Goal: Task Accomplishment & Management: Manage account settings

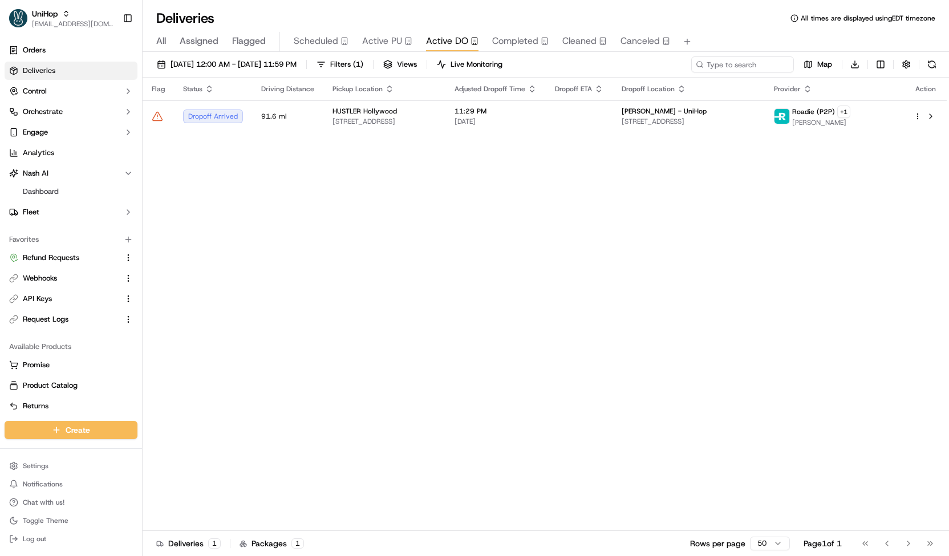
click at [621, 48] on button "Canceled" at bounding box center [646, 41] width 50 height 19
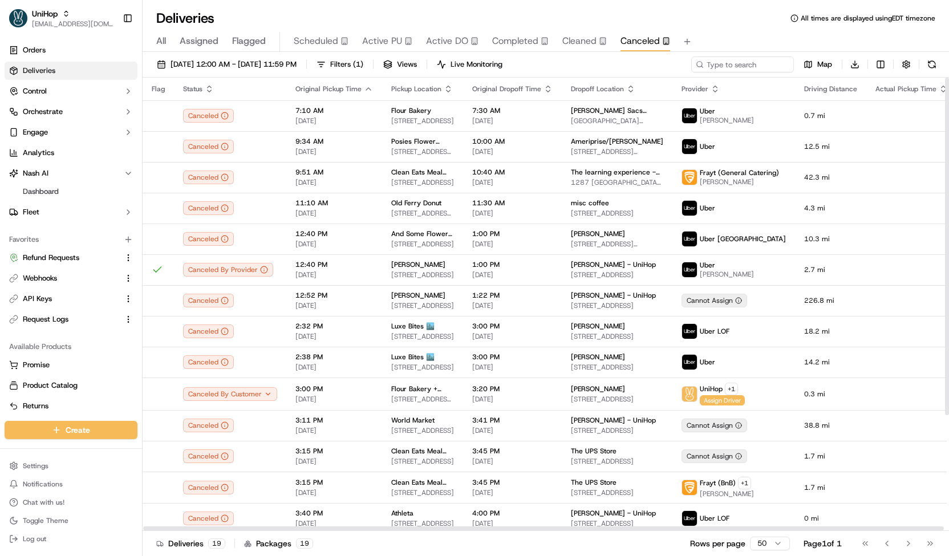
scroll to position [155, 0]
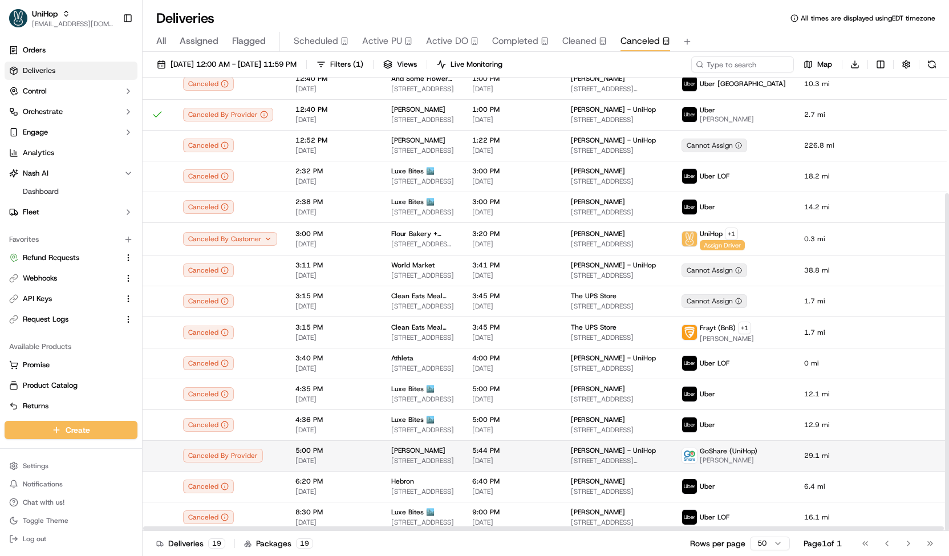
click at [294, 443] on td "5:00 PM [DATE]" at bounding box center [334, 455] width 96 height 31
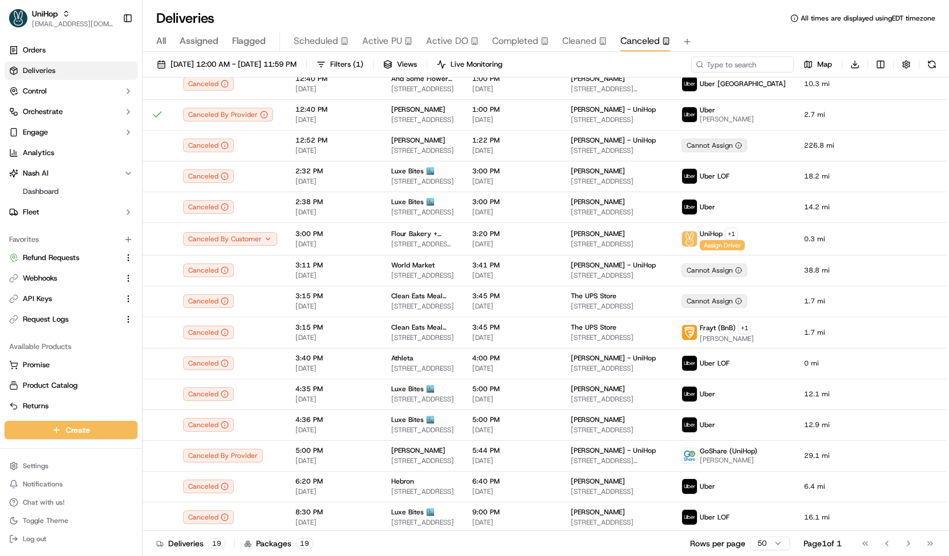
click at [294, 33] on button "Scheduled" at bounding box center [321, 41] width 55 height 19
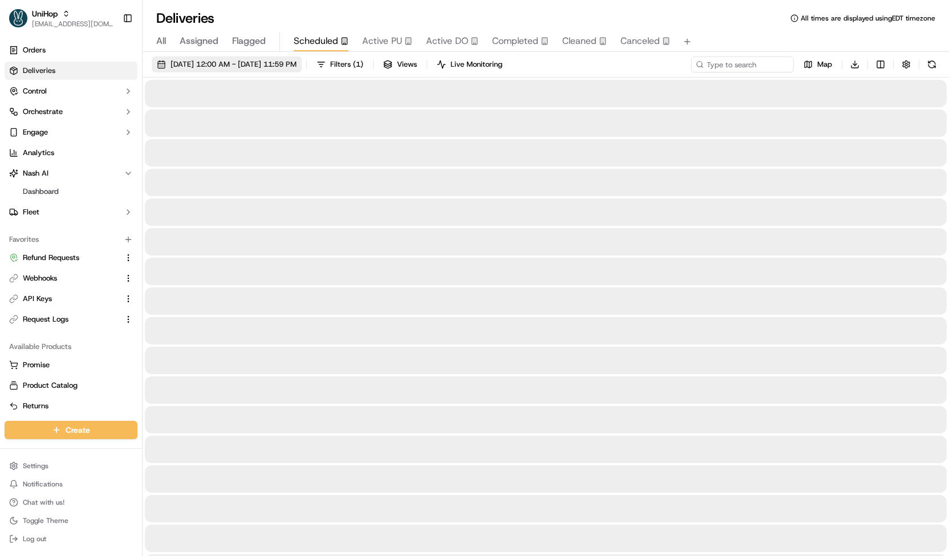
click at [275, 63] on span "[DATE] 12:00 AM - [DATE] 11:59 PM" at bounding box center [234, 64] width 126 height 10
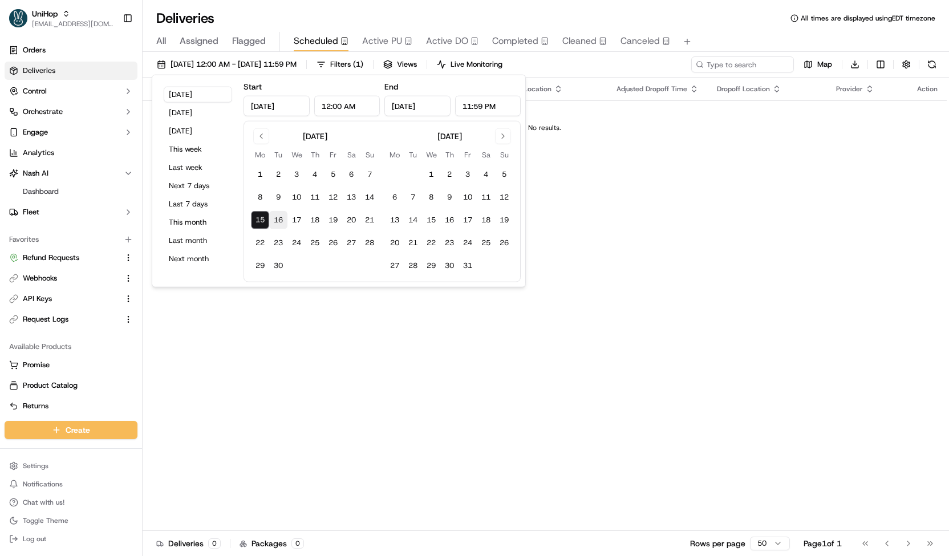
click at [280, 217] on button "16" at bounding box center [278, 220] width 18 height 18
type input "[DATE]"
click at [280, 217] on button "16" at bounding box center [278, 220] width 18 height 18
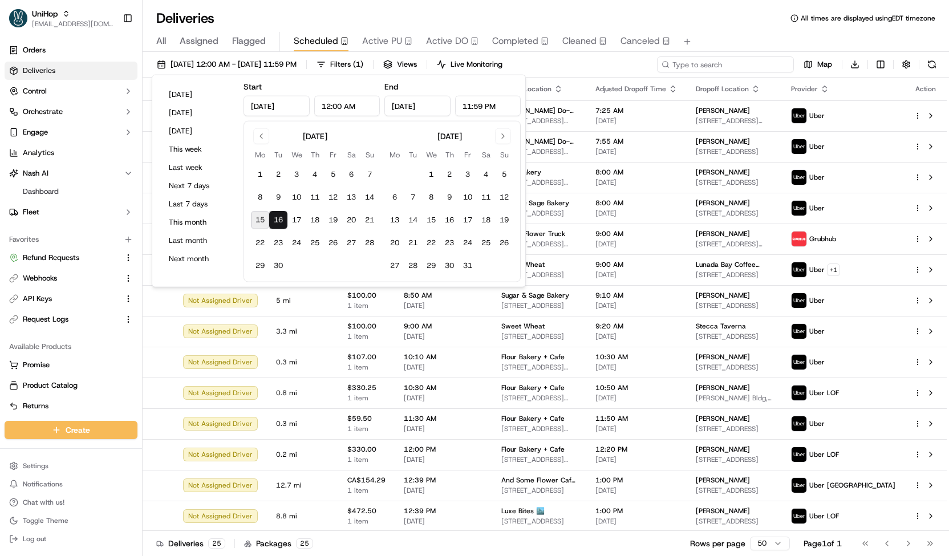
click at [720, 60] on input at bounding box center [725, 64] width 137 height 16
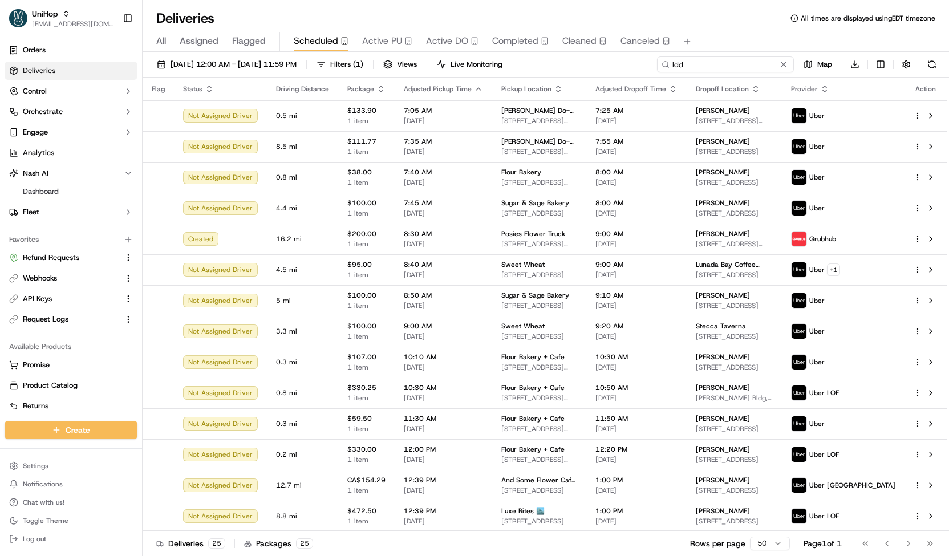
type input "ldd"
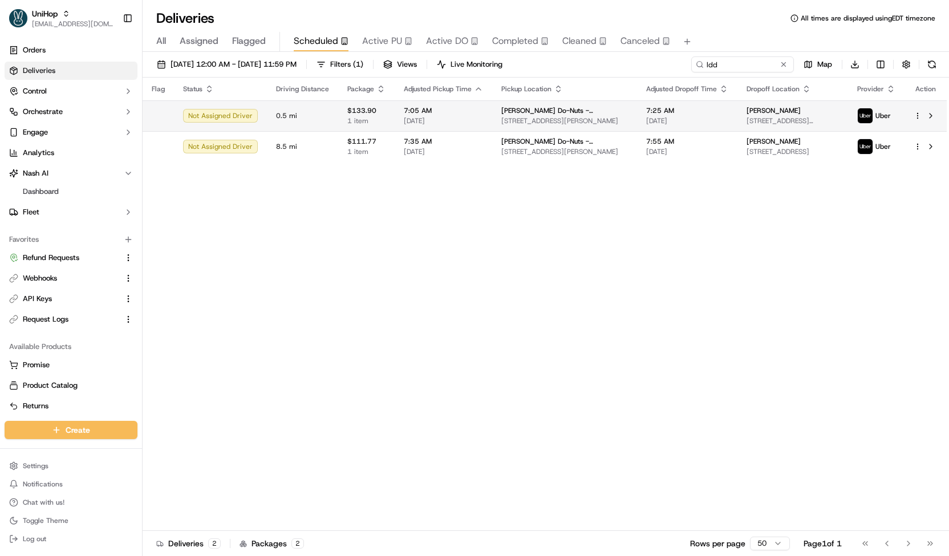
click at [605, 119] on td "[PERSON_NAME] Do-Nuts - [PERSON_NAME] [STREET_ADDRESS][PERSON_NAME]" at bounding box center [564, 115] width 145 height 31
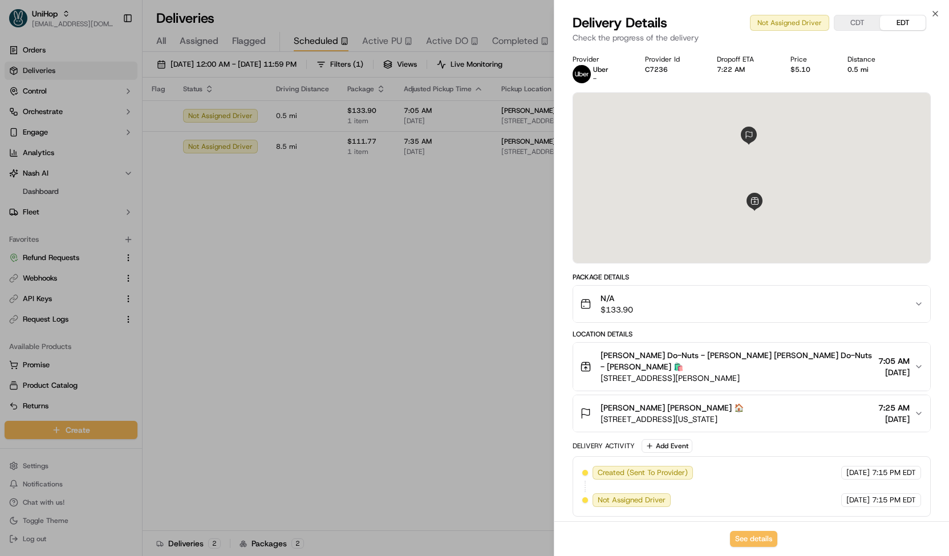
click at [677, 310] on div "N/A $133.90" at bounding box center [747, 304] width 334 height 23
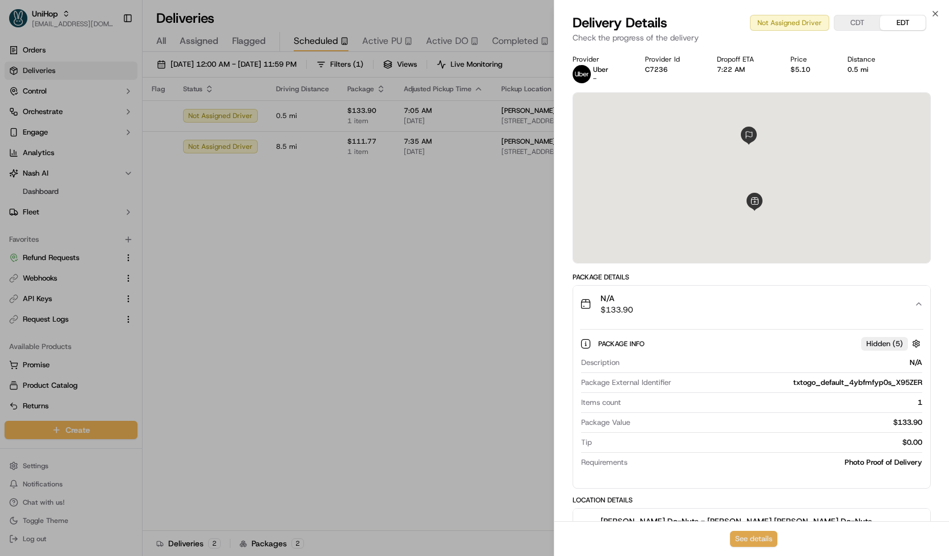
click at [741, 533] on button "See details" at bounding box center [753, 539] width 47 height 16
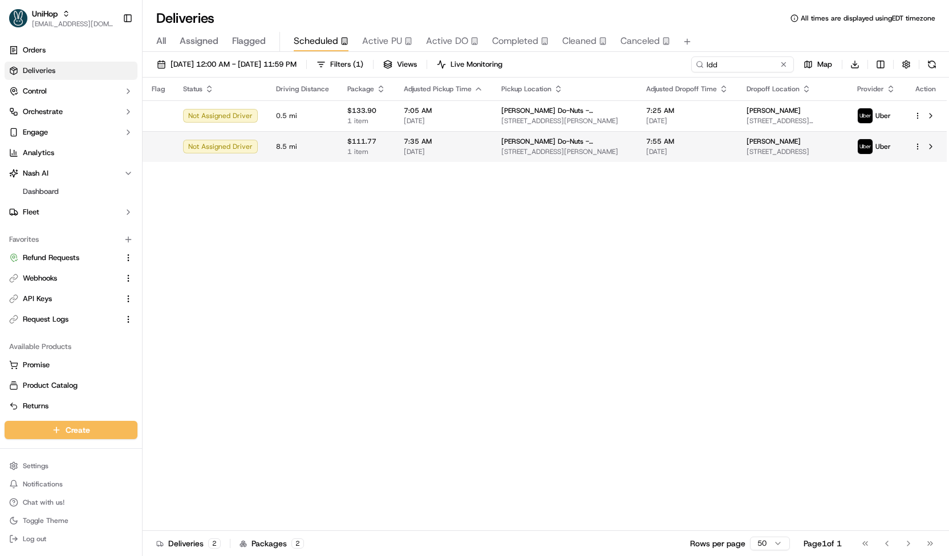
click at [452, 151] on span "[DATE]" at bounding box center [443, 151] width 79 height 9
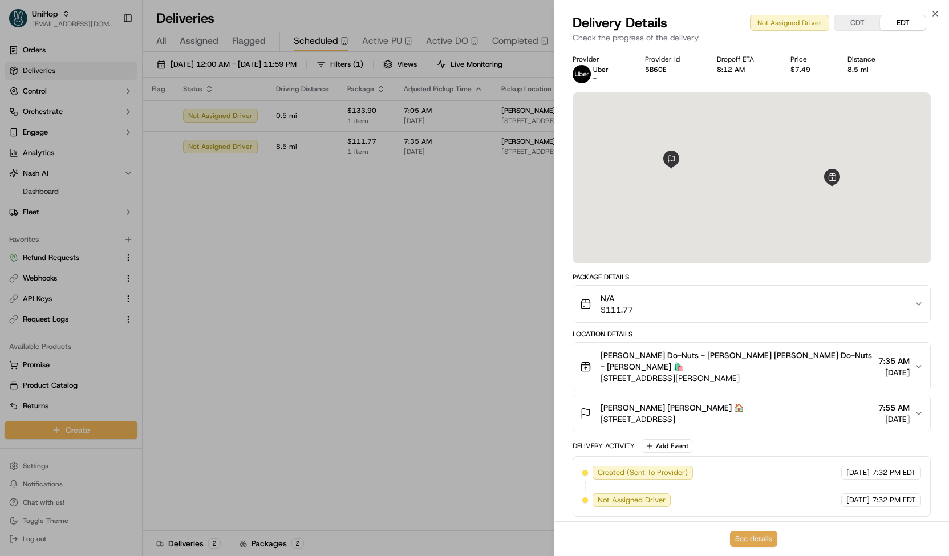
click at [766, 540] on button "See details" at bounding box center [753, 539] width 47 height 16
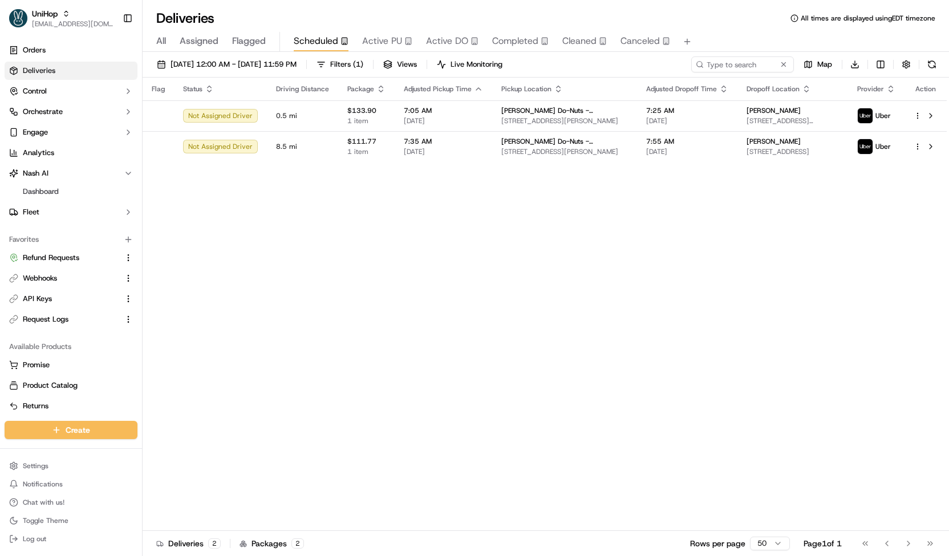
click at [385, 44] on span "Active PU" at bounding box center [382, 41] width 40 height 14
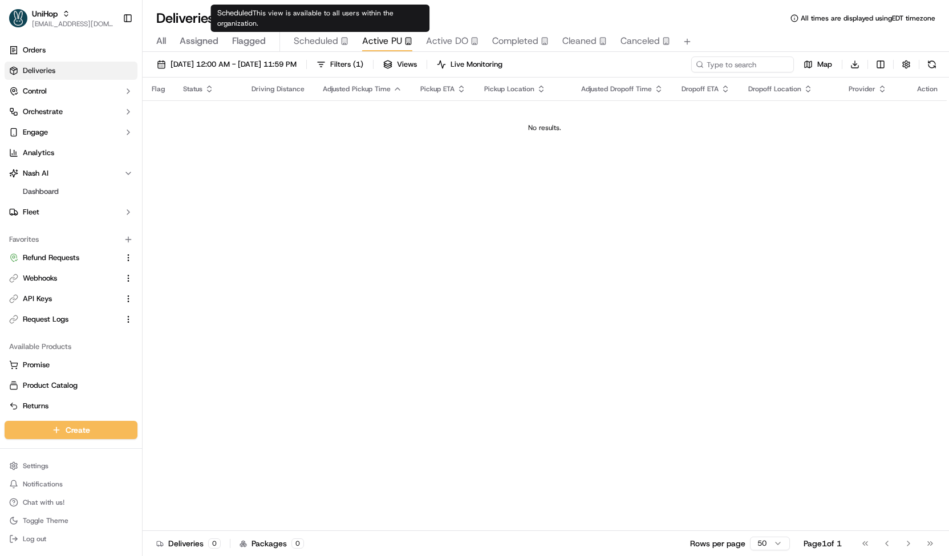
click at [317, 44] on span "Scheduled" at bounding box center [316, 41] width 44 height 14
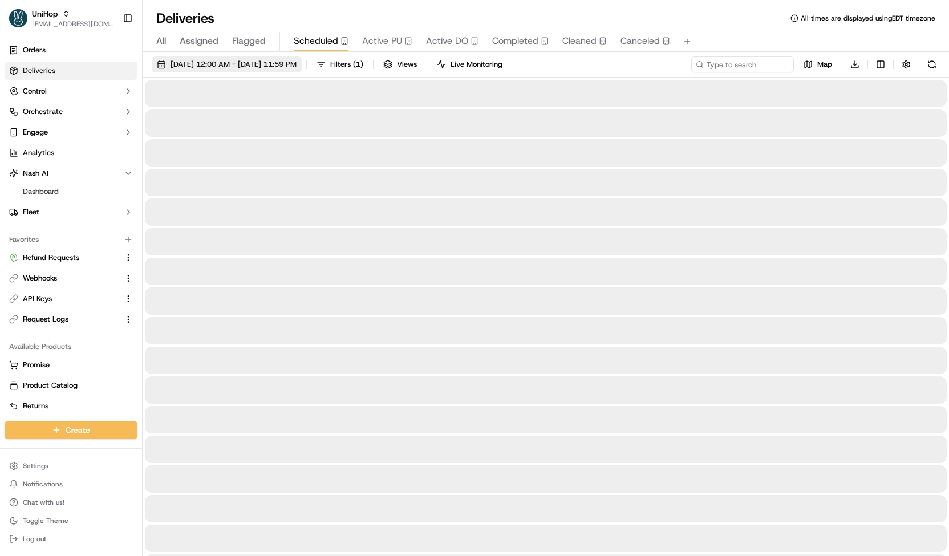
click at [297, 62] on span "[DATE] 12:00 AM - [DATE] 11:59 PM" at bounding box center [234, 64] width 126 height 10
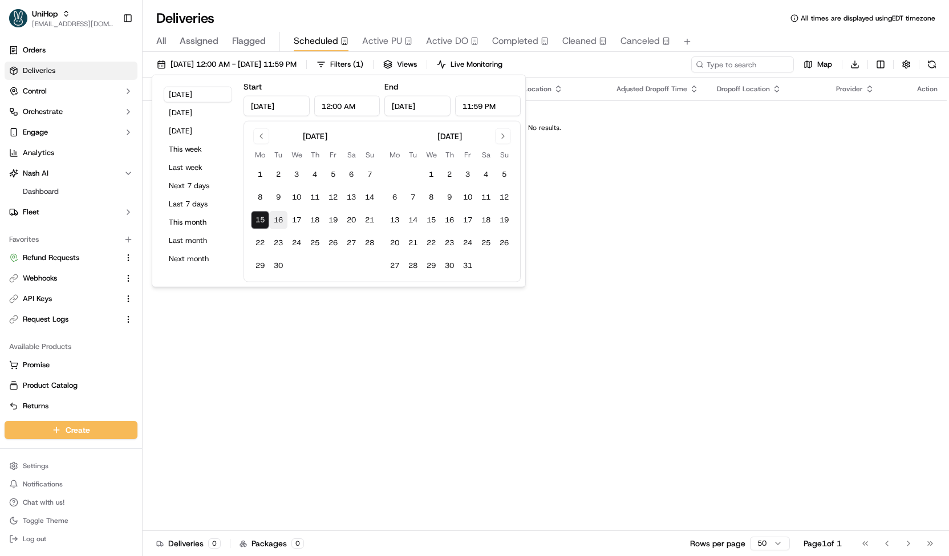
click at [273, 221] on button "16" at bounding box center [278, 220] width 18 height 18
type input "[DATE]"
click at [273, 221] on button "16" at bounding box center [278, 220] width 18 height 18
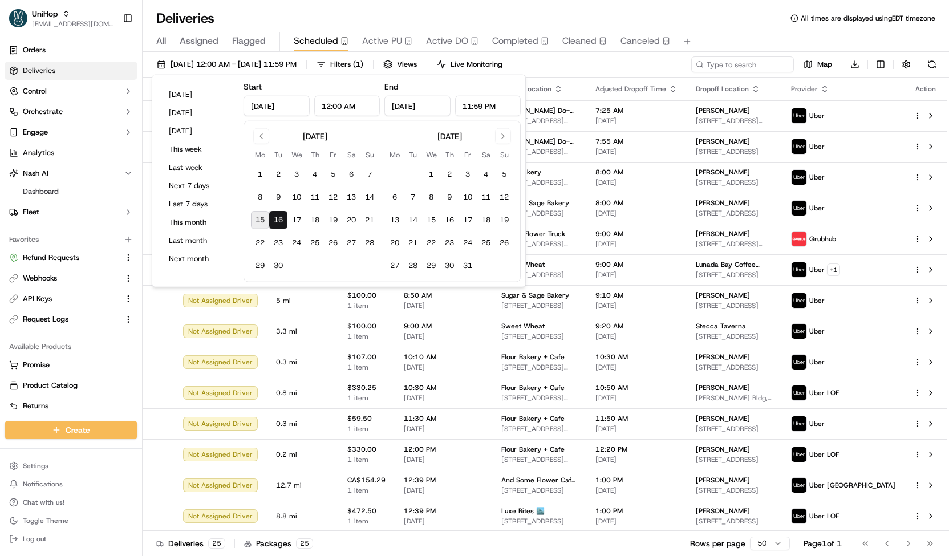
click at [596, 61] on div "[DATE] 12:00 AM - [DATE] 11:59 PM Filters ( 1 ) Views Live Monitoring Map Downl…" at bounding box center [546, 66] width 807 height 21
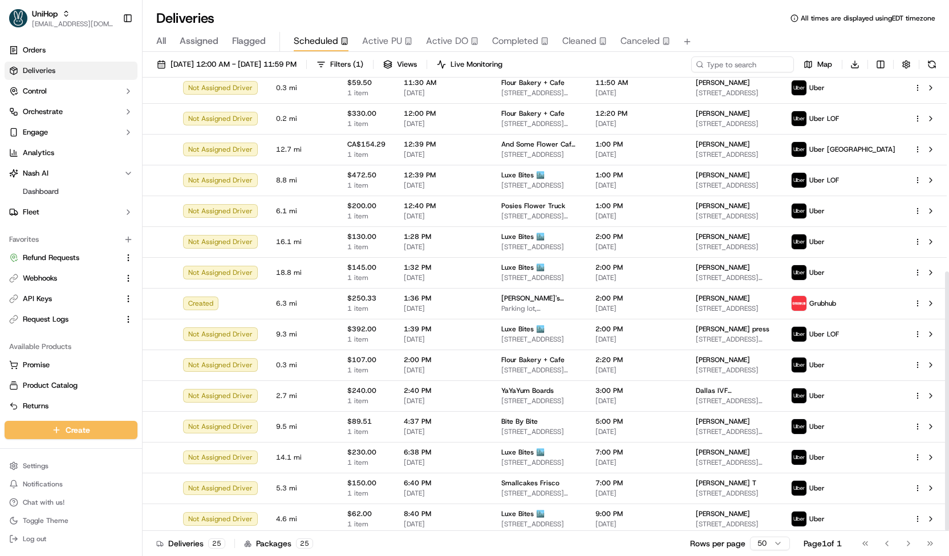
scroll to position [339, 0]
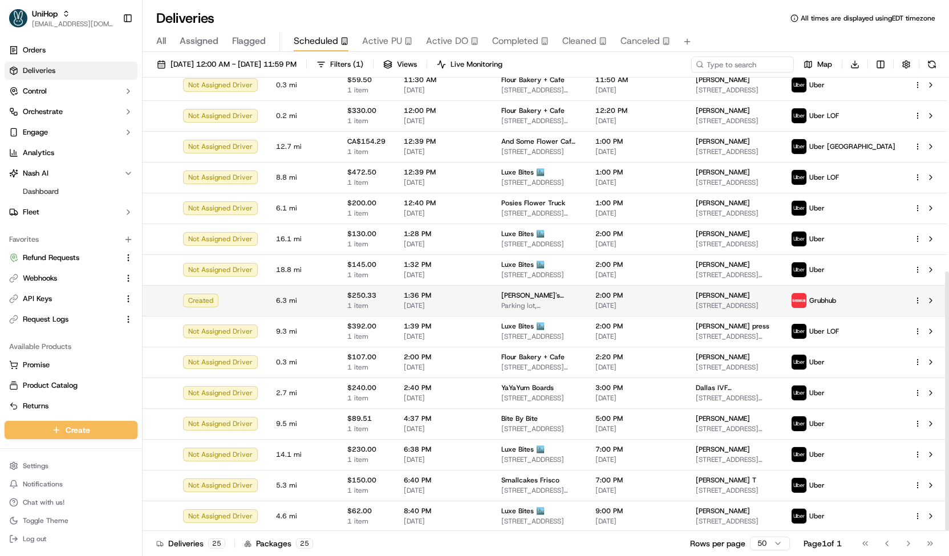
click at [436, 295] on span "1:36 PM" at bounding box center [443, 295] width 79 height 9
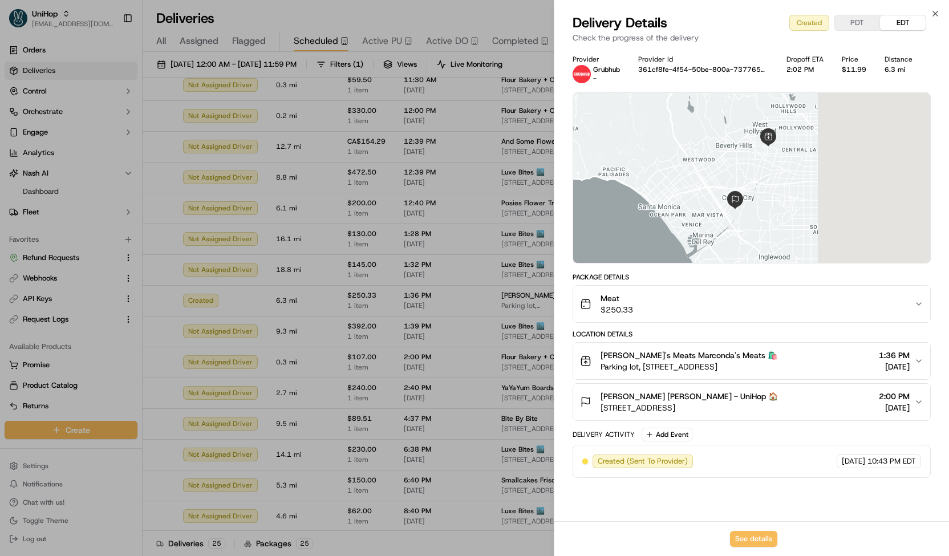
click at [654, 310] on div "Meat $250.33" at bounding box center [747, 304] width 334 height 23
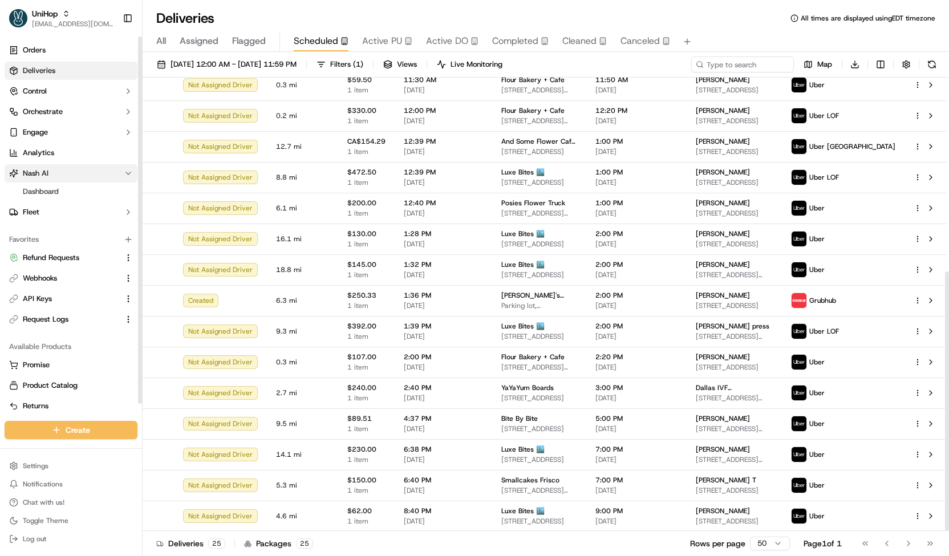
click at [129, 171] on icon "button" at bounding box center [128, 173] width 9 height 9
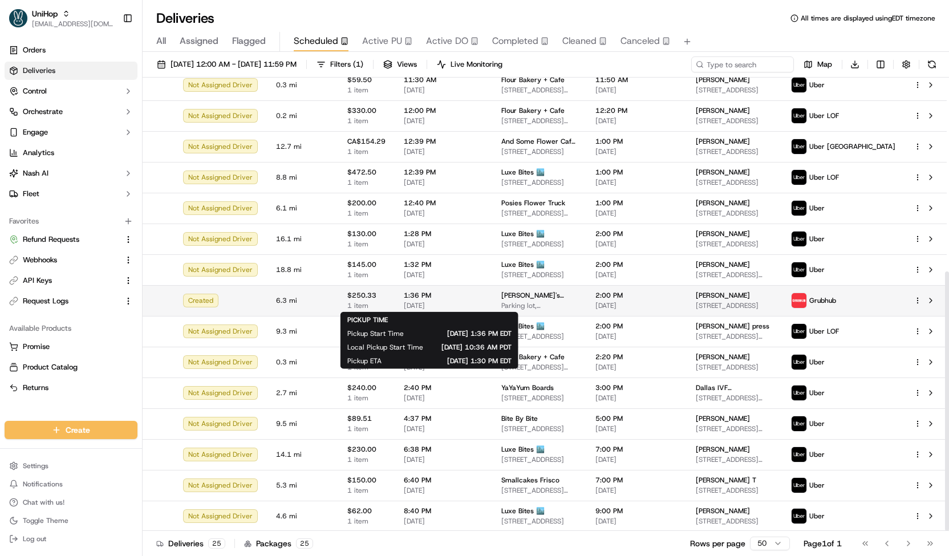
scroll to position [0, 0]
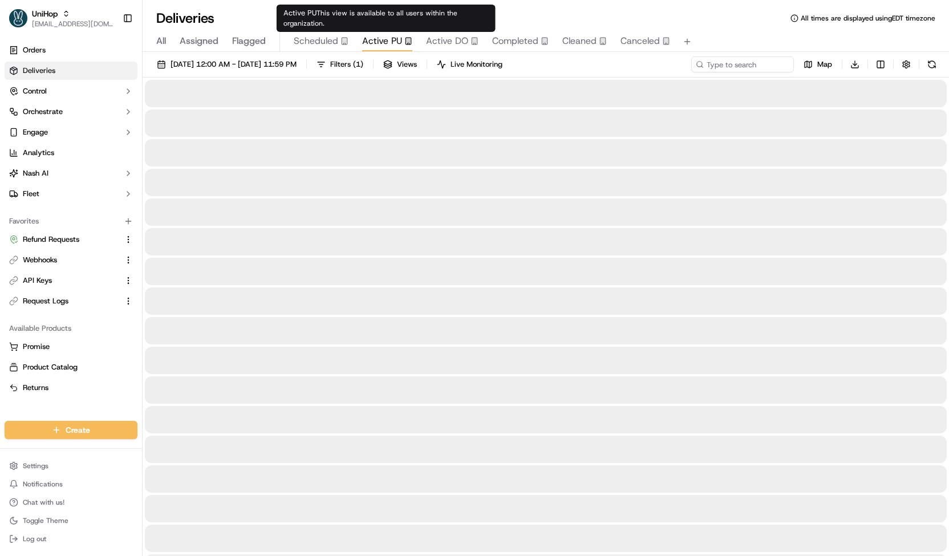
click at [372, 38] on span "Active PU" at bounding box center [382, 41] width 40 height 14
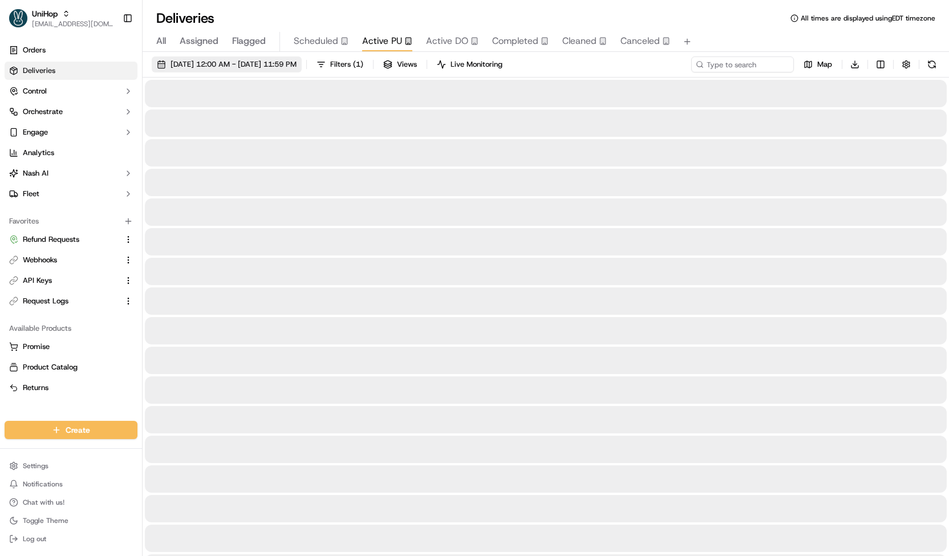
click at [290, 60] on span "[DATE] 12:00 AM - [DATE] 11:59 PM" at bounding box center [234, 64] width 126 height 10
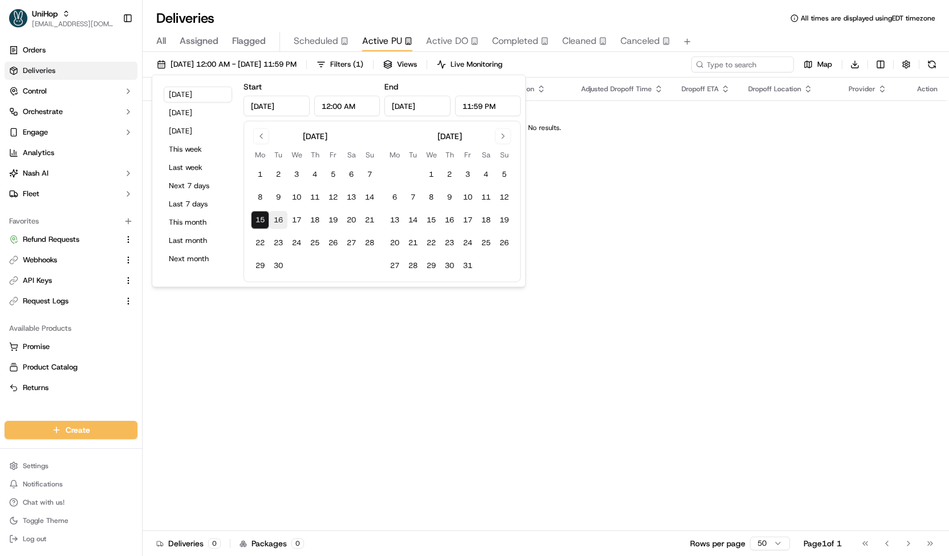
click at [282, 216] on button "16" at bounding box center [278, 220] width 18 height 18
type input "[DATE]"
click at [282, 216] on button "16" at bounding box center [278, 220] width 18 height 18
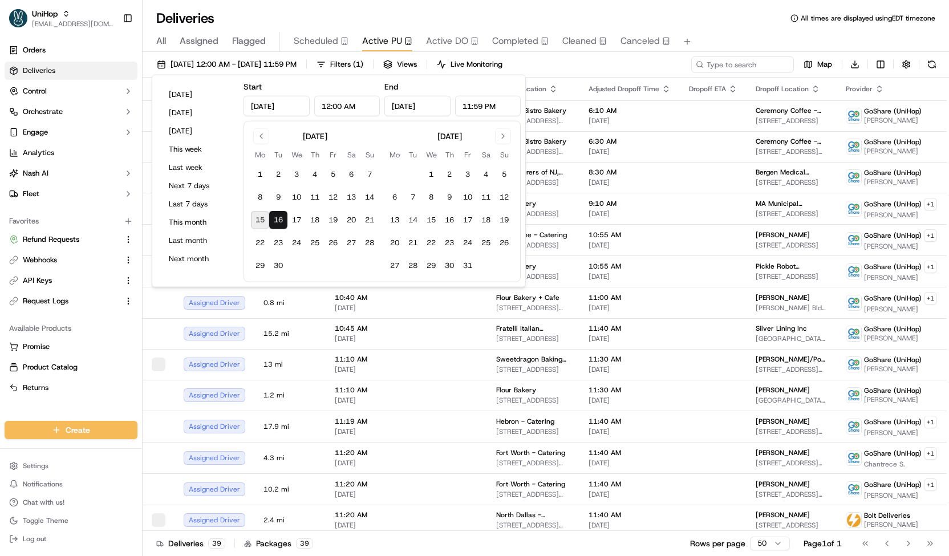
click at [620, 63] on div "[DATE] 12:00 AM - [DATE] 11:59 PM Filters ( 1 ) Views Live Monitoring Map Downl…" at bounding box center [546, 66] width 807 height 21
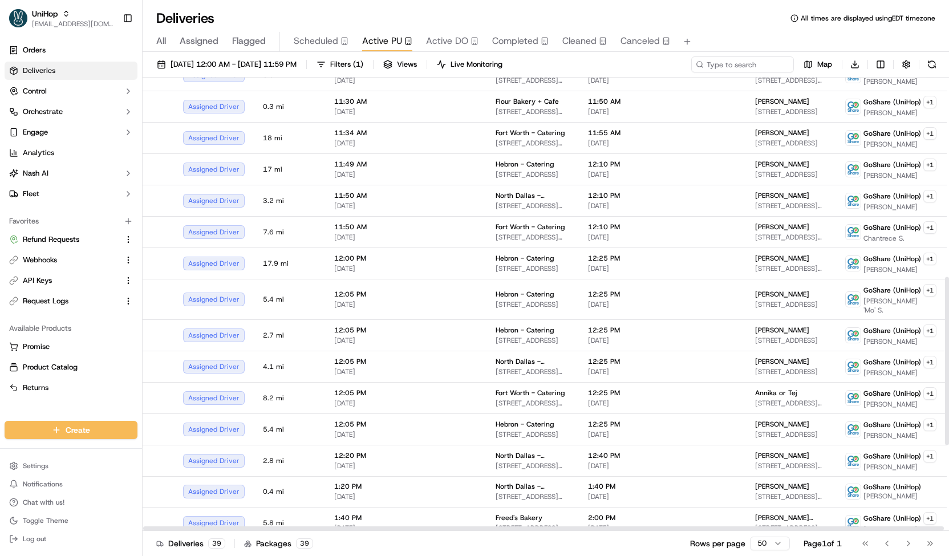
scroll to position [770, 0]
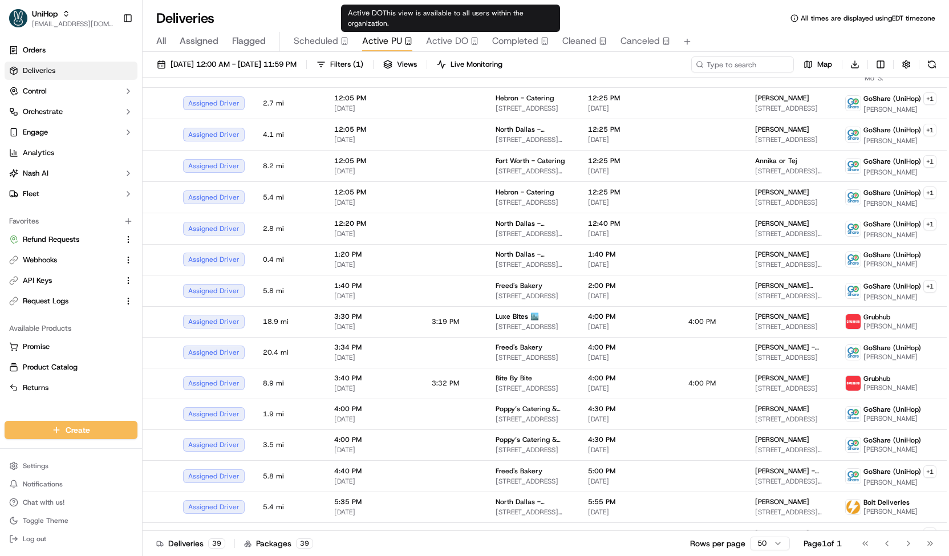
click at [441, 42] on span "Active DO" at bounding box center [447, 41] width 42 height 14
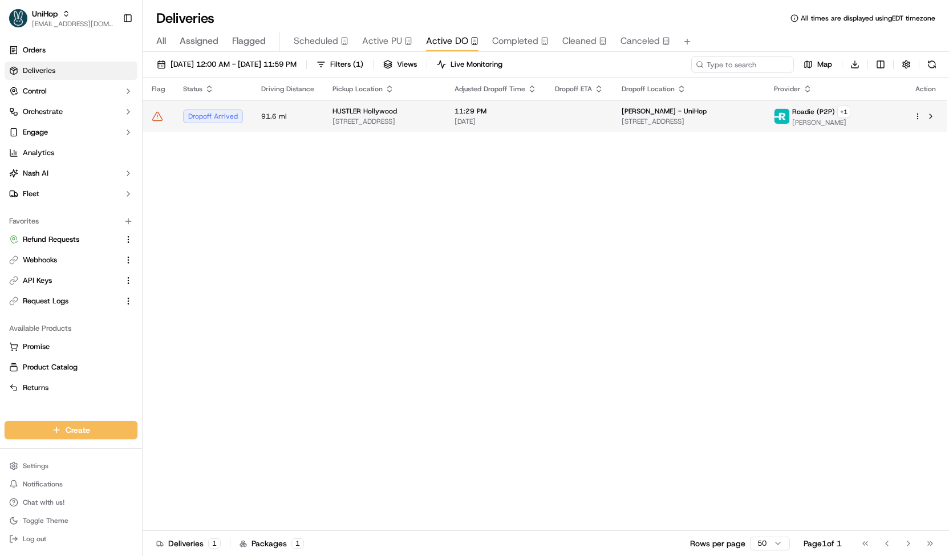
click at [355, 110] on span "HUSTLER Hollywood" at bounding box center [365, 111] width 64 height 9
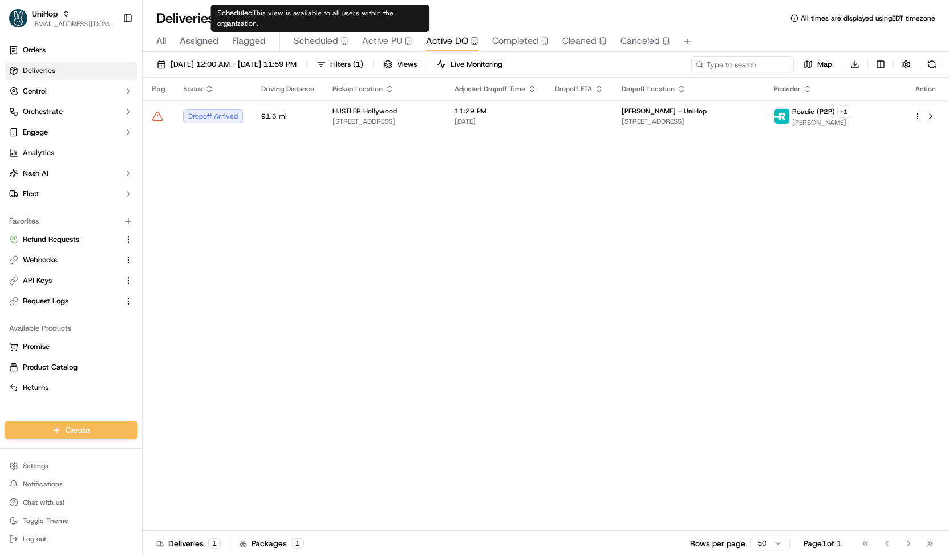
click at [306, 43] on span "Scheduled" at bounding box center [316, 41] width 44 height 14
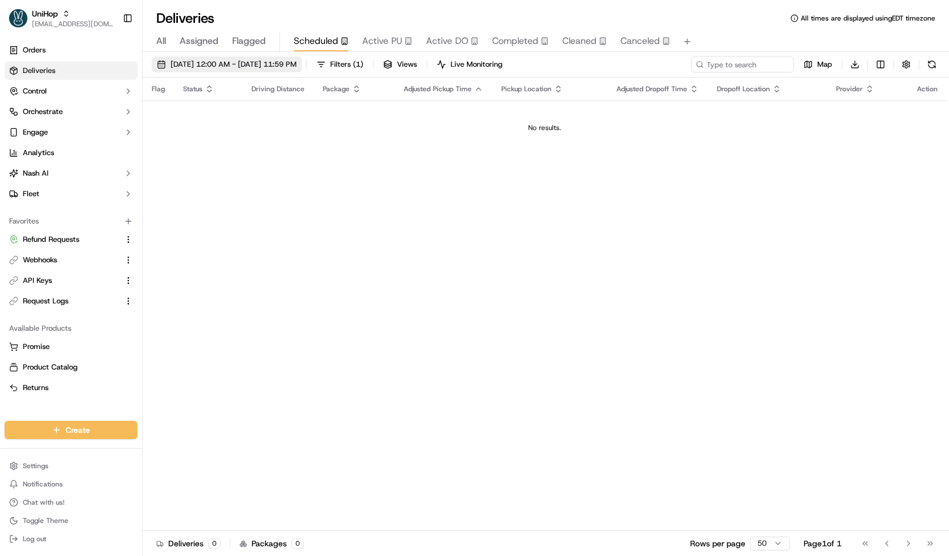
click at [292, 68] on span "[DATE] 12:00 AM - [DATE] 11:59 PM" at bounding box center [234, 64] width 126 height 10
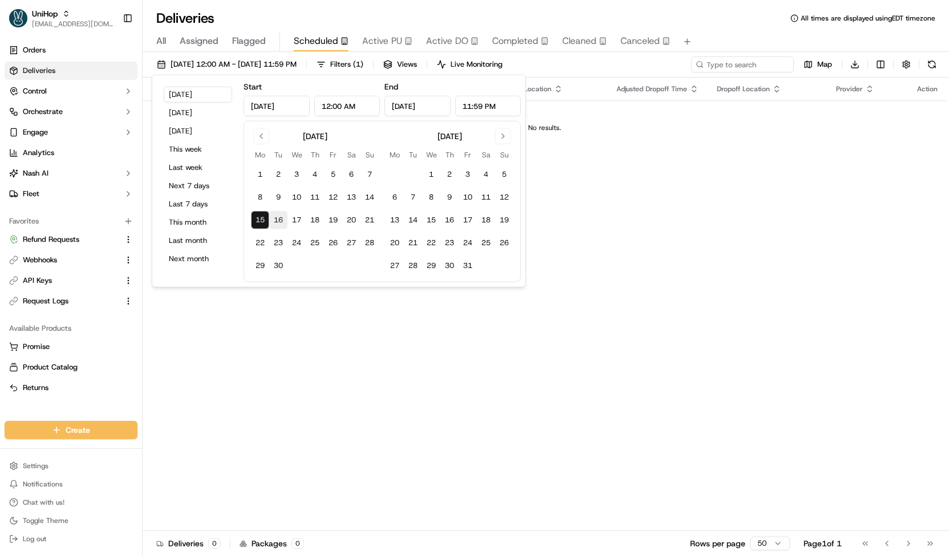
click at [276, 217] on button "16" at bounding box center [278, 220] width 18 height 18
type input "[DATE]"
click at [276, 217] on button "16" at bounding box center [278, 220] width 18 height 18
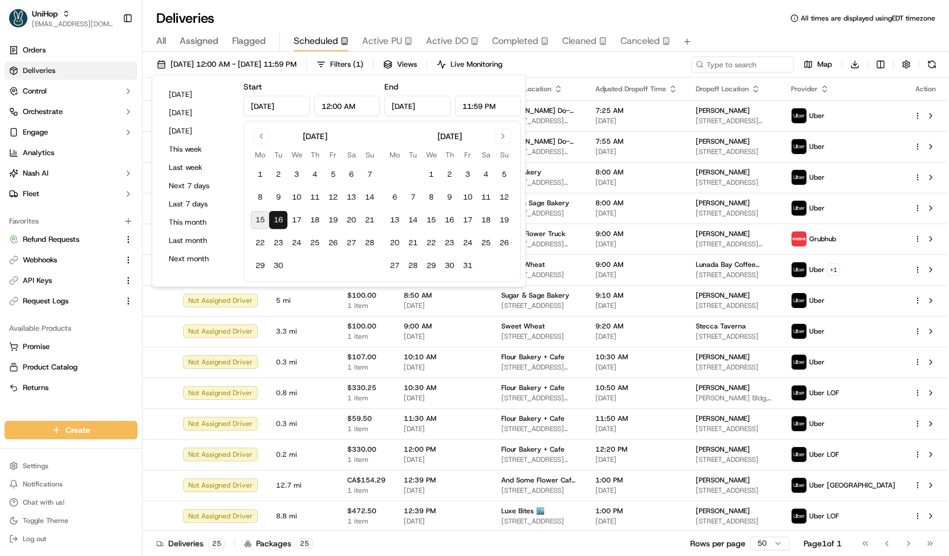
click at [571, 58] on div "[DATE] 12:00 AM - [DATE] 11:59 PM Filters ( 1 ) Views Live Monitoring Map Downl…" at bounding box center [546, 66] width 807 height 21
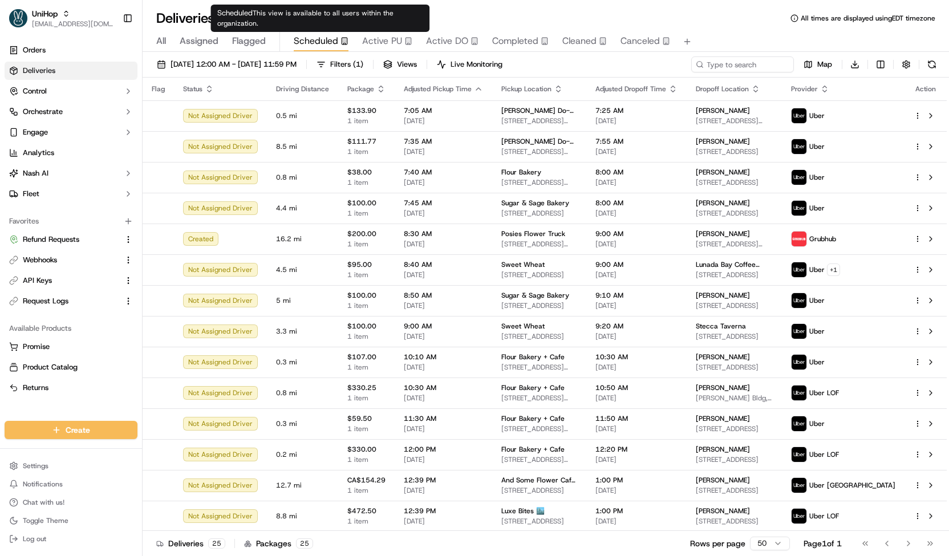
click at [384, 35] on span "Active PU" at bounding box center [382, 41] width 40 height 14
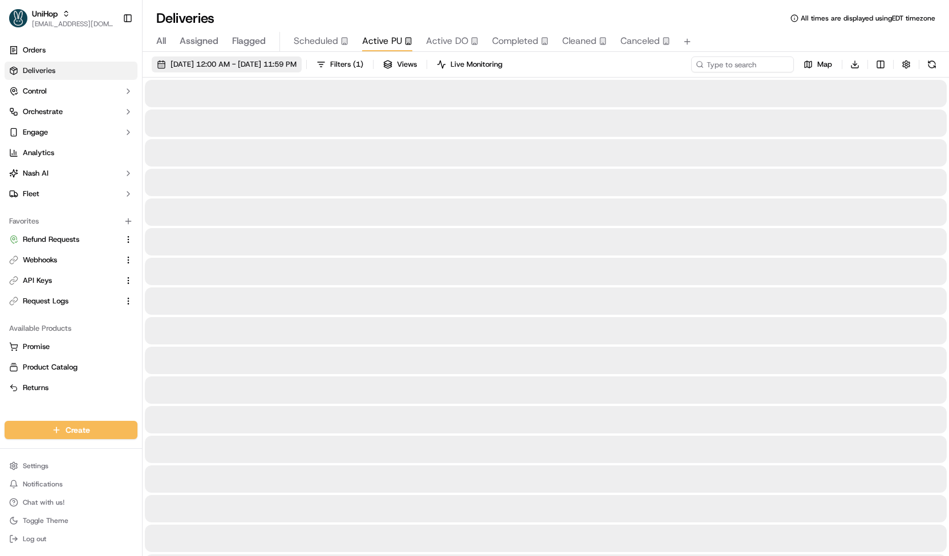
click at [297, 63] on span "[DATE] 12:00 AM - [DATE] 11:59 PM" at bounding box center [234, 64] width 126 height 10
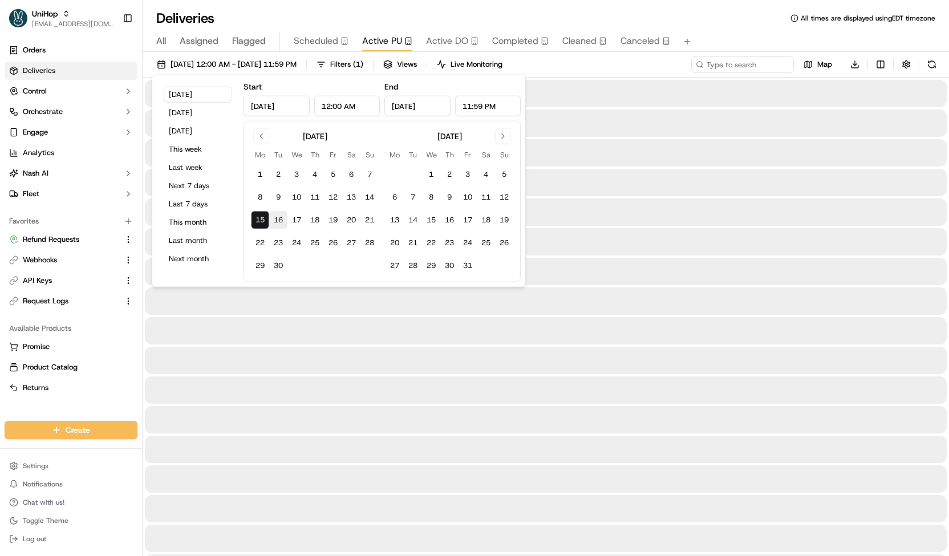
click at [278, 216] on button "16" at bounding box center [278, 220] width 18 height 18
type input "[DATE]"
click at [278, 216] on button "16" at bounding box center [278, 220] width 18 height 18
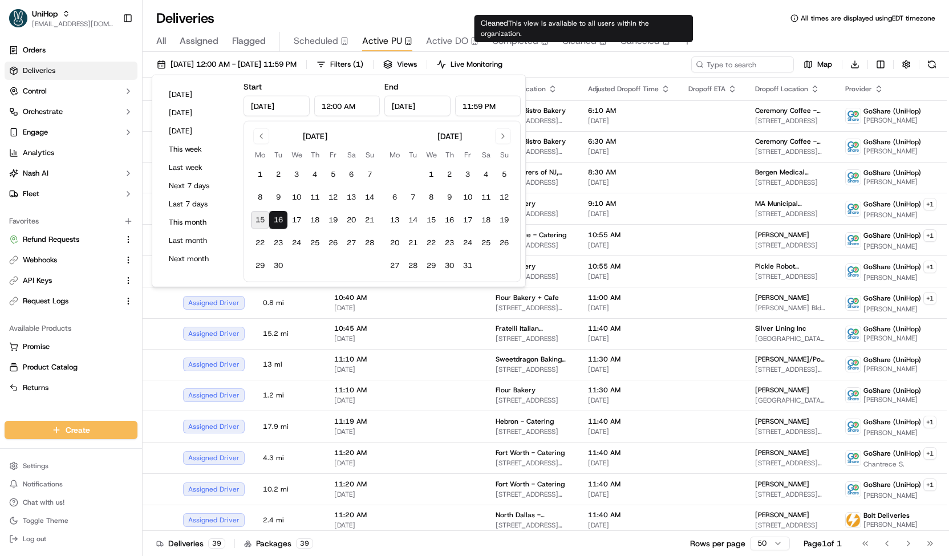
click at [590, 67] on div "[DATE] 12:00 AM - [DATE] 11:59 PM Filters ( 1 ) Views Live Monitoring Map Downl…" at bounding box center [546, 66] width 807 height 21
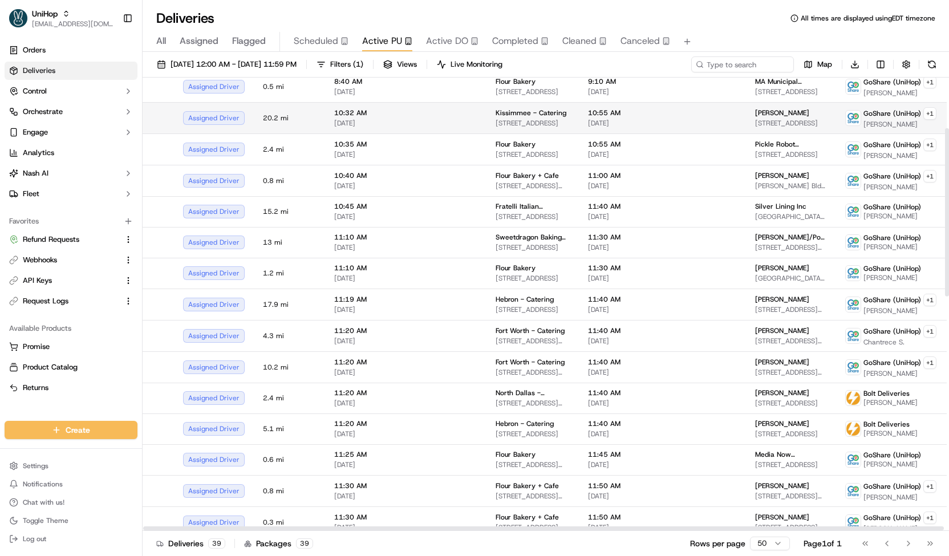
scroll to position [136, 0]
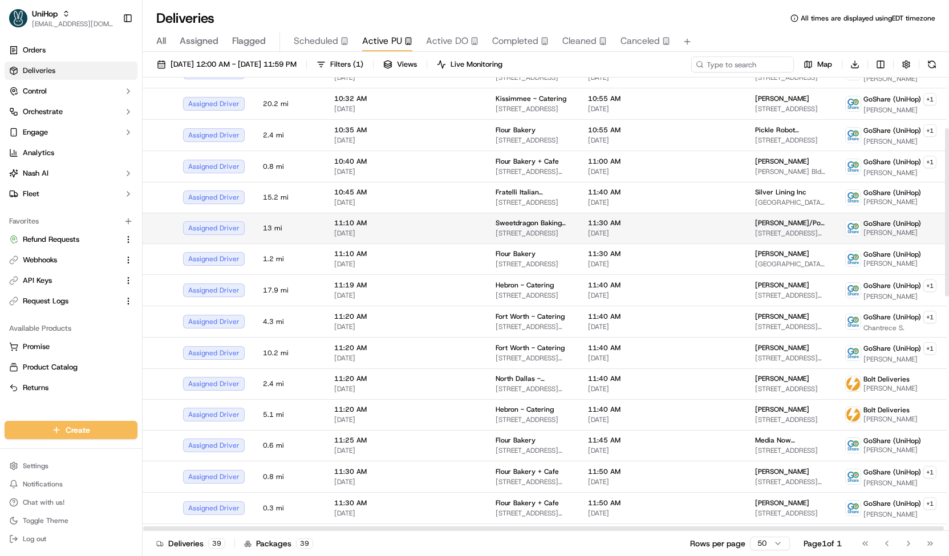
click at [588, 219] on span "11:30 AM" at bounding box center [629, 223] width 82 height 9
click at [468, 224] on td at bounding box center [455, 228] width 64 height 31
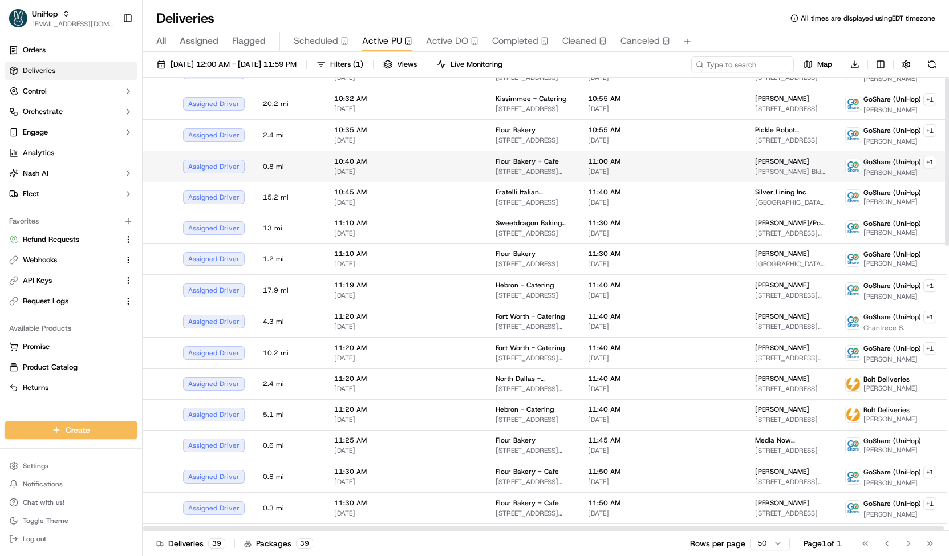
scroll to position [0, 0]
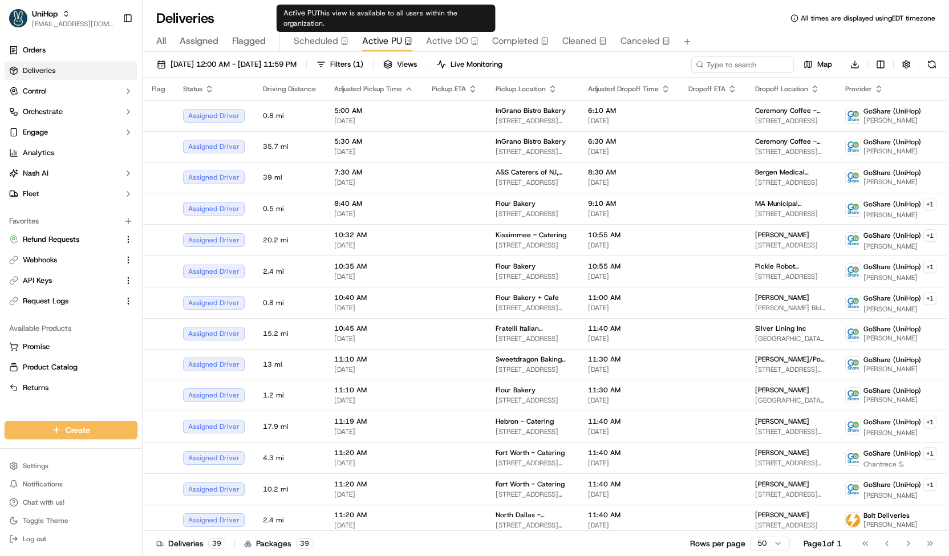
click at [317, 29] on div "Active PU This view is available to all users within the organization. Active P…" at bounding box center [386, 18] width 219 height 27
click at [315, 43] on span "Scheduled" at bounding box center [316, 41] width 44 height 14
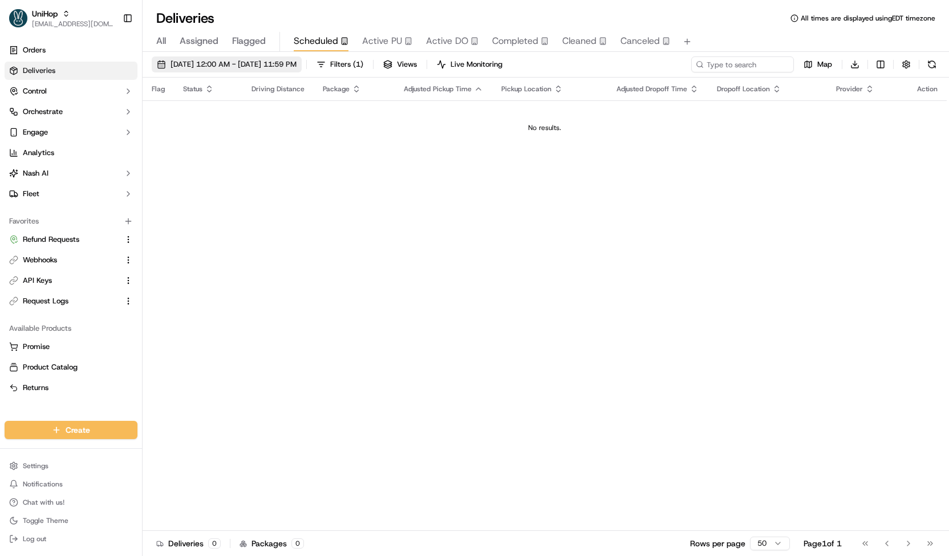
click at [297, 61] on span "[DATE] 12:00 AM - [DATE] 11:59 PM" at bounding box center [234, 64] width 126 height 10
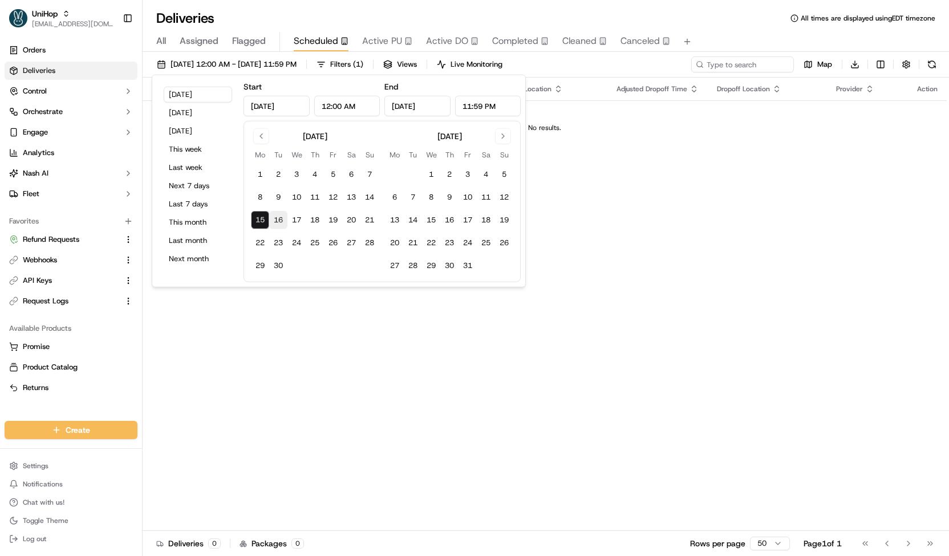
click at [280, 220] on button "16" at bounding box center [278, 220] width 18 height 18
type input "[DATE]"
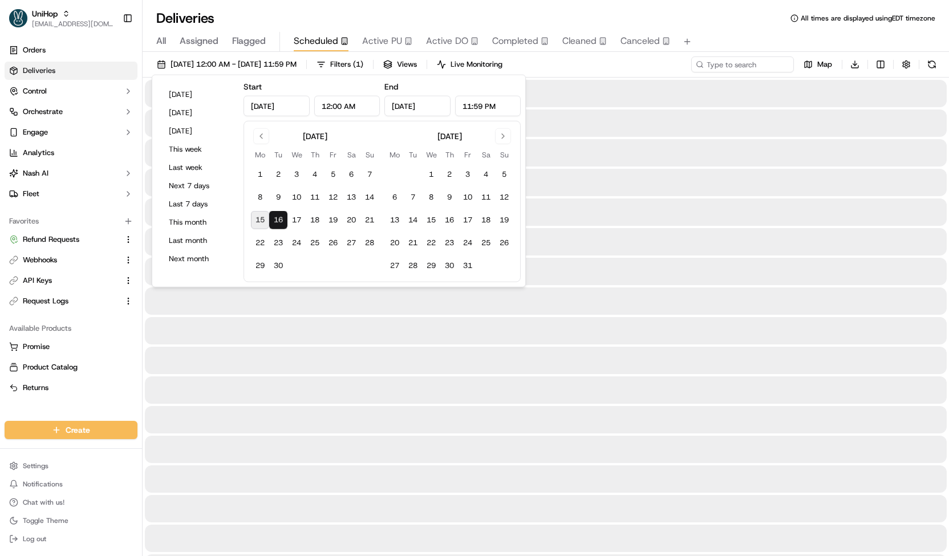
click at [280, 220] on button "16" at bounding box center [278, 220] width 18 height 18
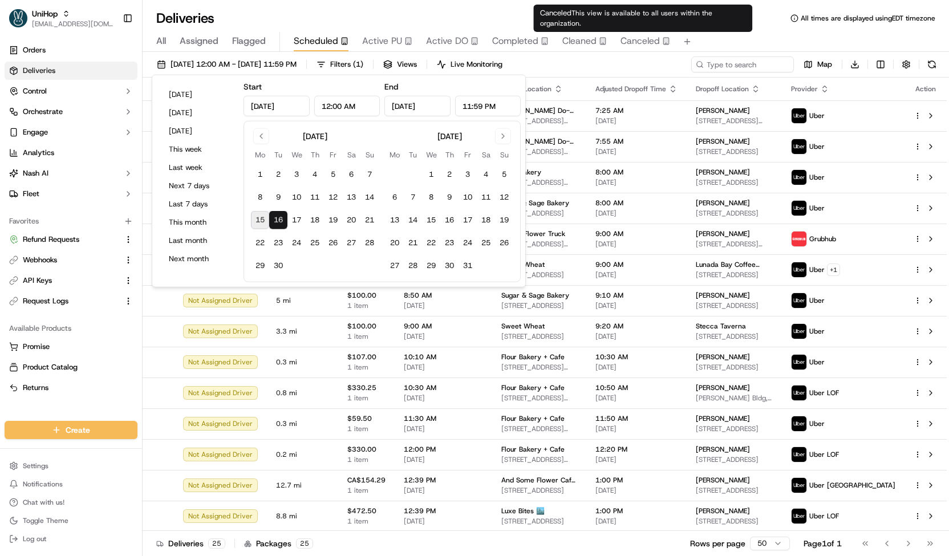
click at [618, 62] on div "[DATE] 12:00 AM - [DATE] 11:59 PM Filters ( 1 ) Views Live Monitoring Map Downl…" at bounding box center [546, 66] width 807 height 21
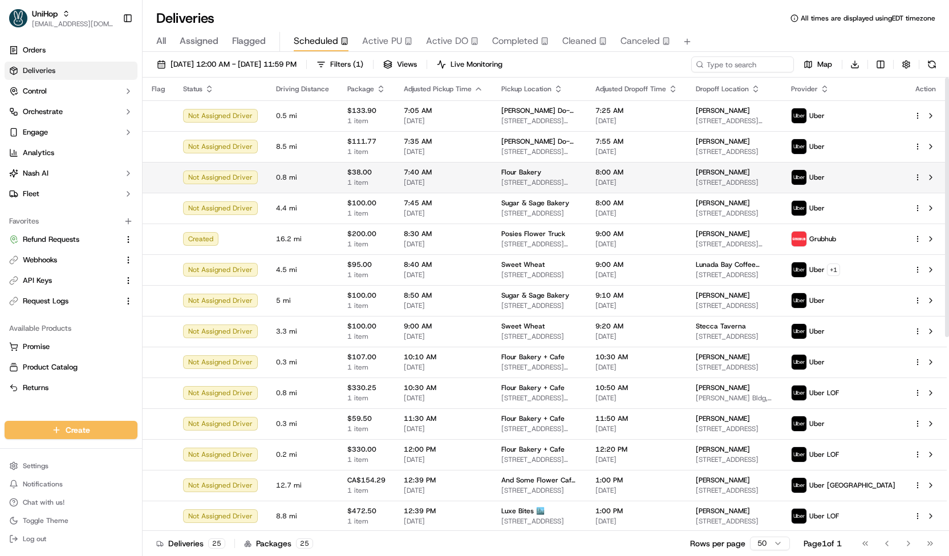
scroll to position [339, 0]
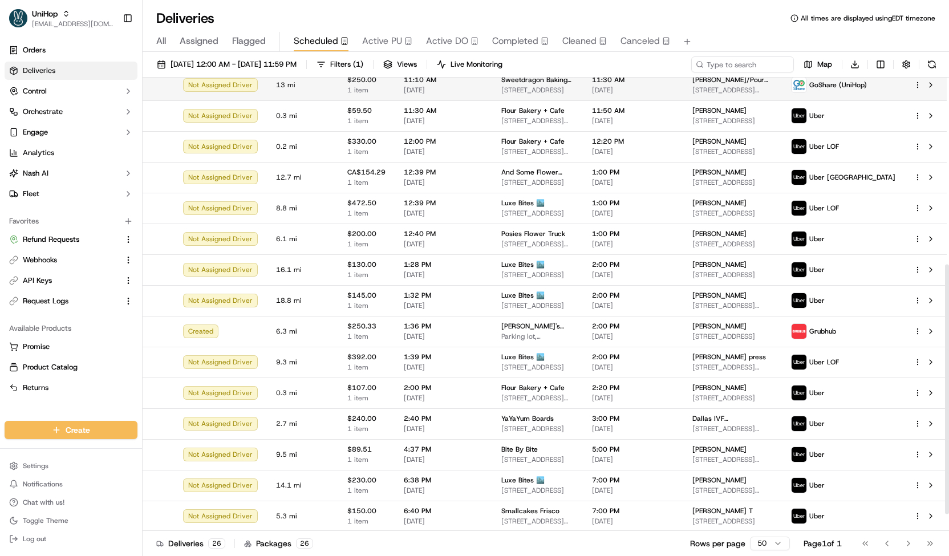
click at [531, 90] on span "[STREET_ADDRESS]" at bounding box center [537, 90] width 72 height 9
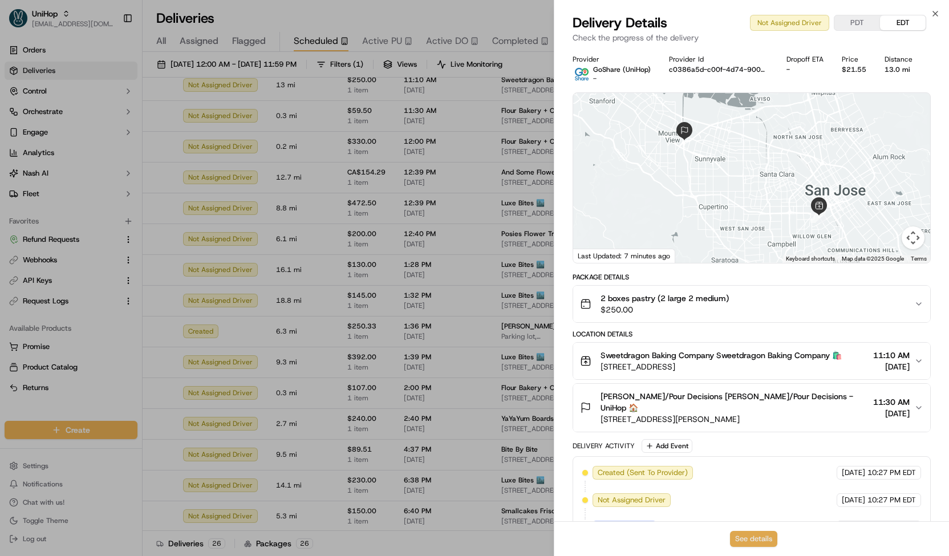
click at [747, 540] on button "See details" at bounding box center [753, 539] width 47 height 16
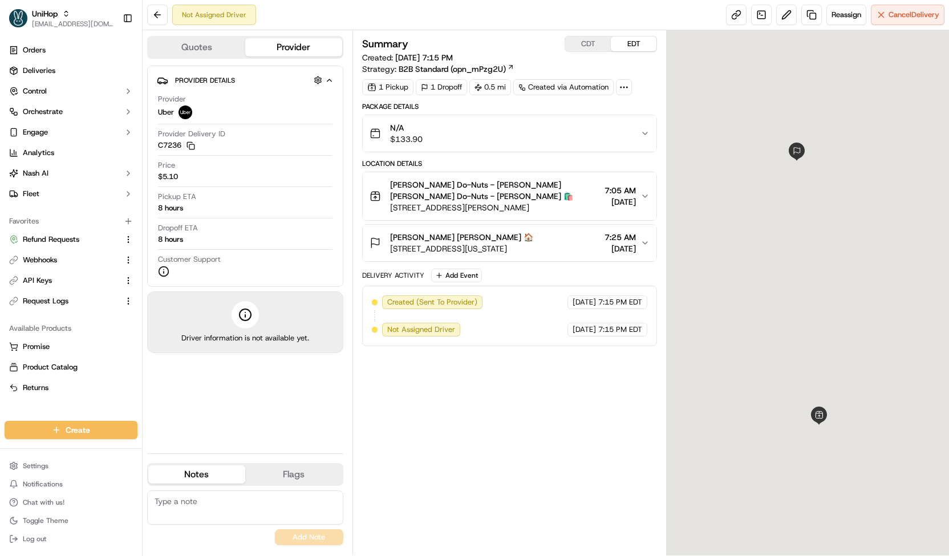
click at [479, 142] on div "N/A $133.90" at bounding box center [505, 133] width 271 height 23
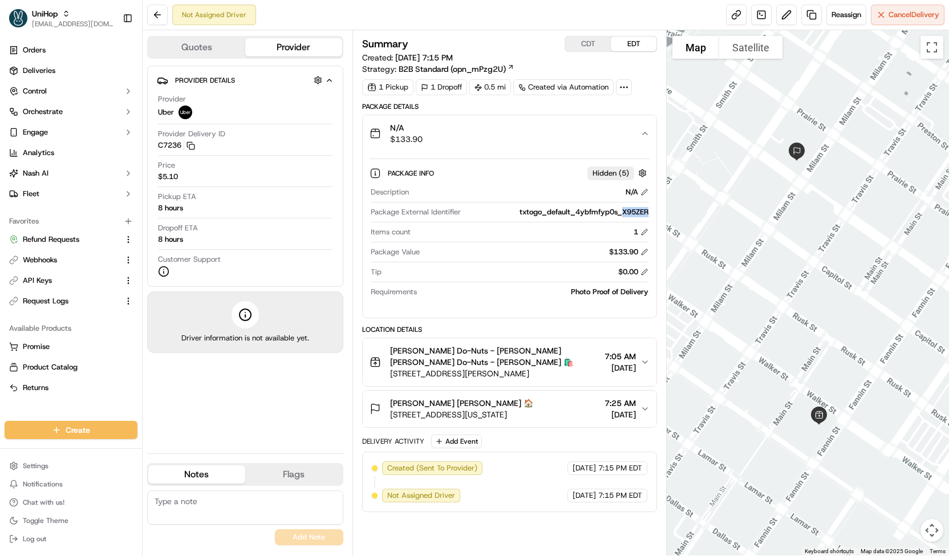
drag, startPoint x: 623, startPoint y: 209, endPoint x: 656, endPoint y: 209, distance: 32.5
click at [656, 209] on div "Package Info Hidden ( 5 ) Description N/A Package External Identifier txtogo_de…" at bounding box center [510, 230] width 294 height 157
copy div "X95ZER"
click at [779, 17] on button at bounding box center [786, 15] width 21 height 21
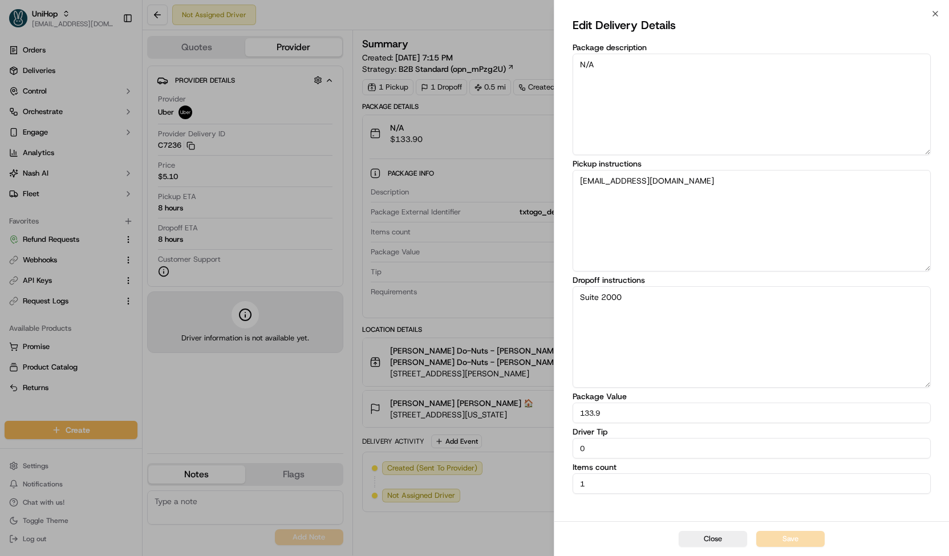
click at [676, 118] on textarea "N/A" at bounding box center [752, 105] width 358 height 102
paste textarea "X95ZER"
type textarea "X95ZER"
drag, startPoint x: 597, startPoint y: 453, endPoint x: 548, endPoint y: 450, distance: 49.1
click at [548, 450] on body "UniHop contact@unihop.app Toggle Sidebar Orders Deliveries Control Orchestrate …" at bounding box center [474, 278] width 949 height 556
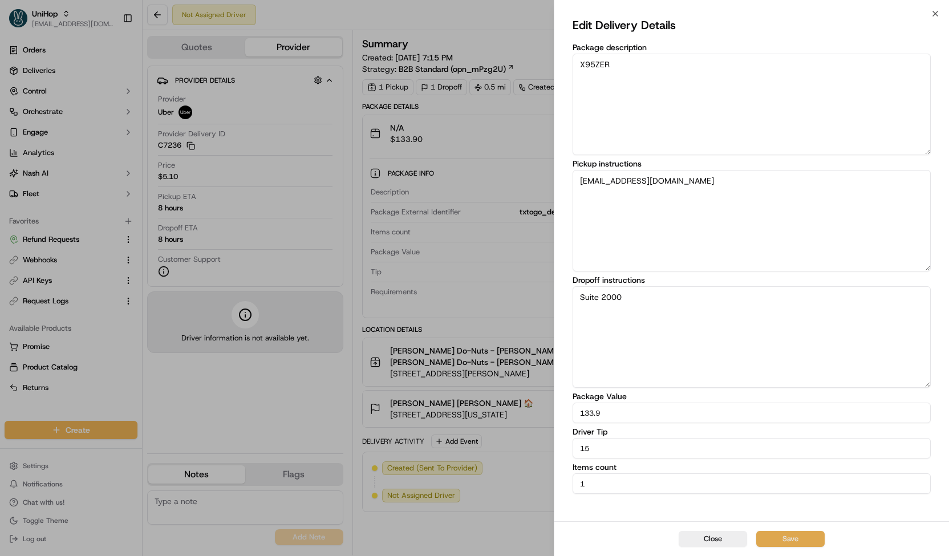
type input "15"
click at [767, 533] on button "Save" at bounding box center [790, 539] width 68 height 16
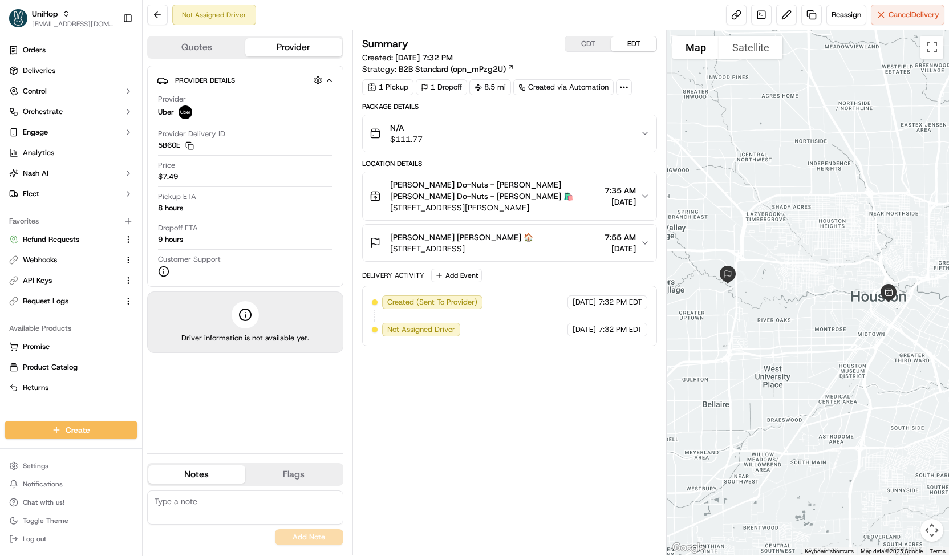
click at [643, 125] on button "N/A $111.77" at bounding box center [510, 133] width 294 height 37
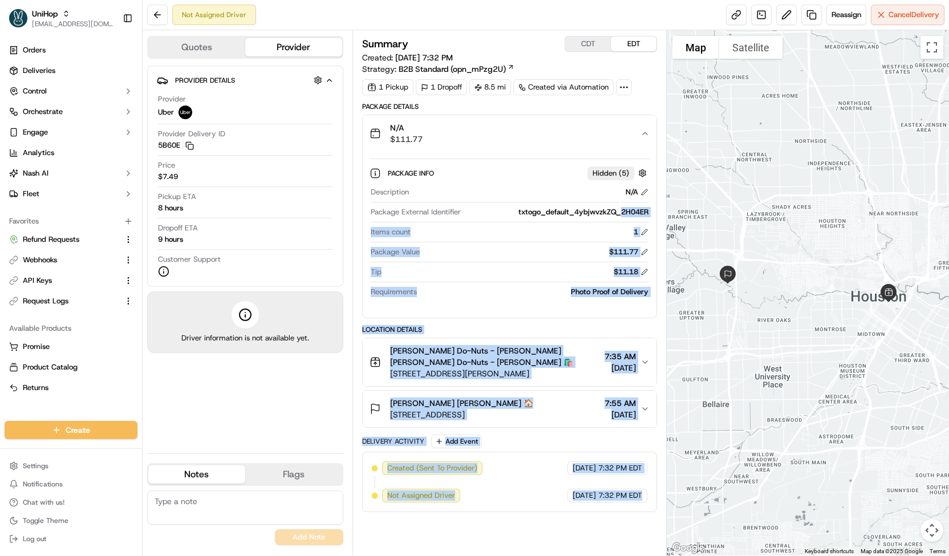
drag, startPoint x: 622, startPoint y: 207, endPoint x: 662, endPoint y: 208, distance: 39.4
click at [662, 208] on div "Summary CDT EDT Created: Sep 15 2025 7:32 PM Strategy: B2B Standard (opn_mPzg2U…" at bounding box center [510, 292] width 314 height 525
click at [653, 211] on div "Package Info Hidden ( 5 ) Description N/A Package External Identifier txtogo_de…" at bounding box center [510, 230] width 294 height 157
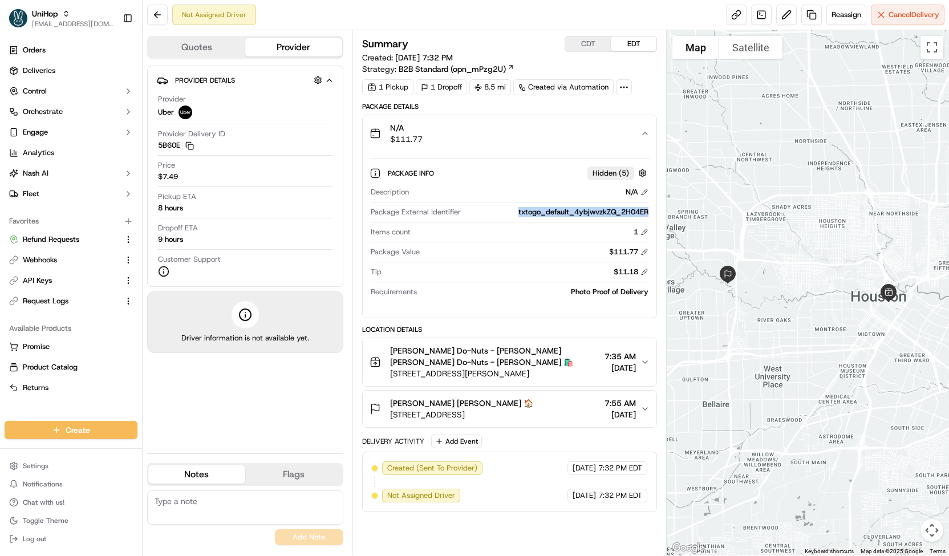
drag, startPoint x: 653, startPoint y: 211, endPoint x: 625, endPoint y: 212, distance: 28.0
click at [625, 212] on div "Package Info Hidden ( 5 ) Description N/A Package External Identifier txtogo_de…" at bounding box center [510, 230] width 294 height 157
click at [625, 212] on div "txtogo_default_4ybjwvzkZQ_2H04ER" at bounding box center [557, 212] width 183 height 10
drag, startPoint x: 624, startPoint y: 212, endPoint x: 633, endPoint y: 212, distance: 9.1
click at [633, 212] on div "txtogo_default_4ybjwvzkZQ_2H04ER" at bounding box center [557, 212] width 183 height 10
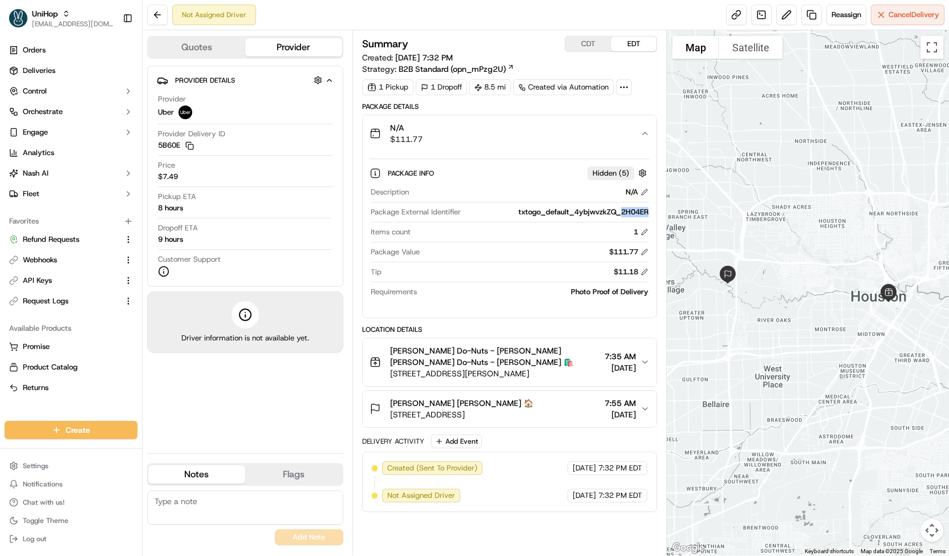
drag, startPoint x: 621, startPoint y: 212, endPoint x: 654, endPoint y: 209, distance: 33.2
click at [654, 209] on div "Package Info Hidden ( 5 ) Description N/A Package External Identifier txtogo_de…" at bounding box center [510, 230] width 294 height 157
copy div "2H04ER"
click at [787, 11] on button at bounding box center [786, 15] width 21 height 21
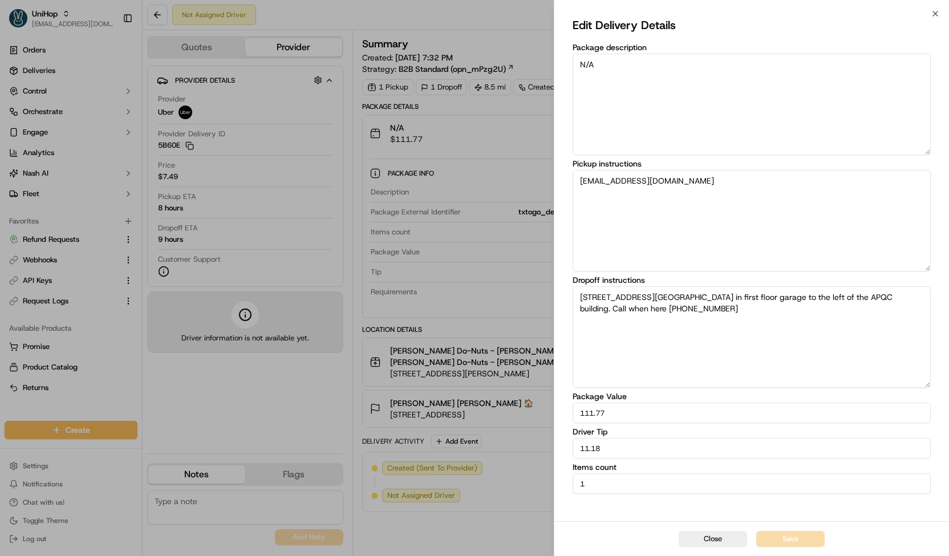
click at [713, 74] on textarea "N/A" at bounding box center [752, 105] width 358 height 102
paste textarea "2H04ER"
type textarea "2H04ER"
drag, startPoint x: 633, startPoint y: 438, endPoint x: 569, endPoint y: 440, distance: 64.0
click at [569, 440] on div "Edit Delivery Details Package description 2H04ER Pickup instructions -*&ldd@del…" at bounding box center [752, 268] width 395 height 508
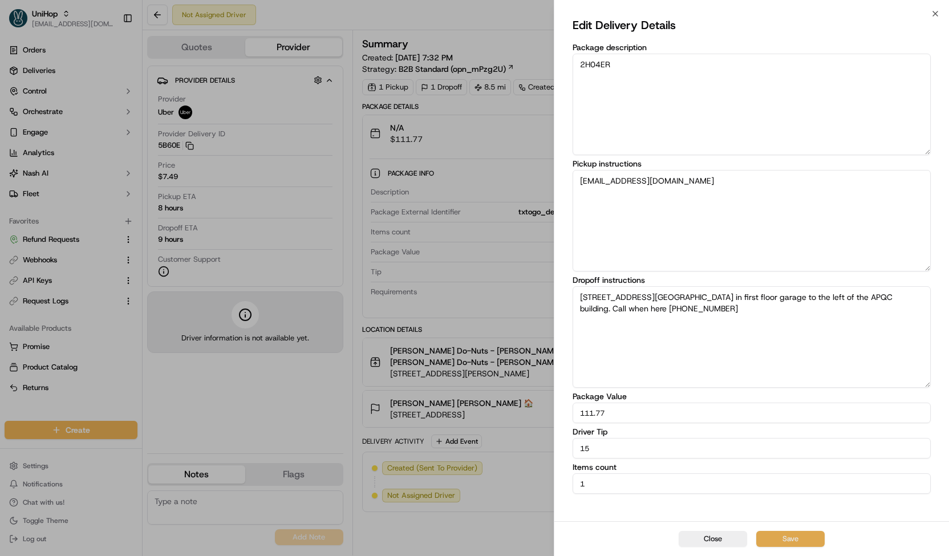
type input "15"
click at [786, 543] on button "Save" at bounding box center [790, 539] width 68 height 16
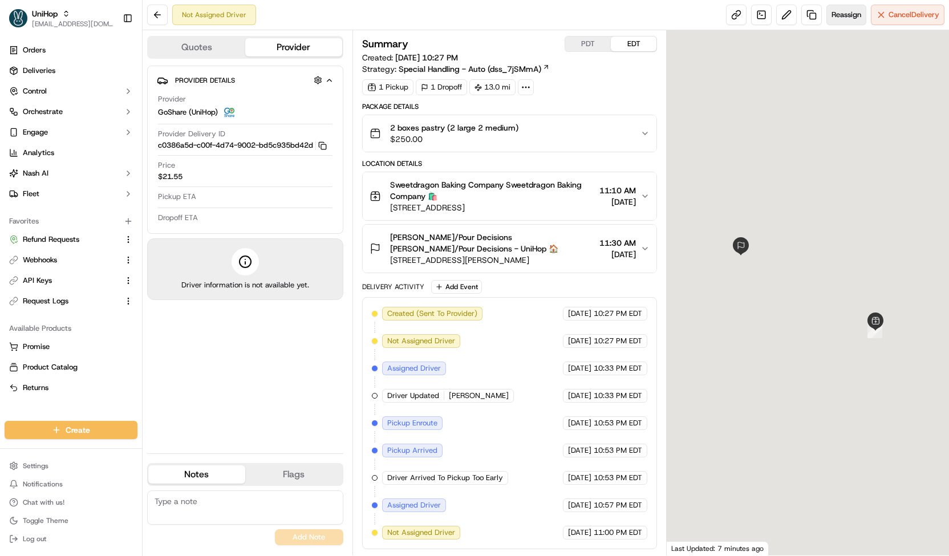
click at [845, 15] on span "Reassign" at bounding box center [847, 15] width 30 height 10
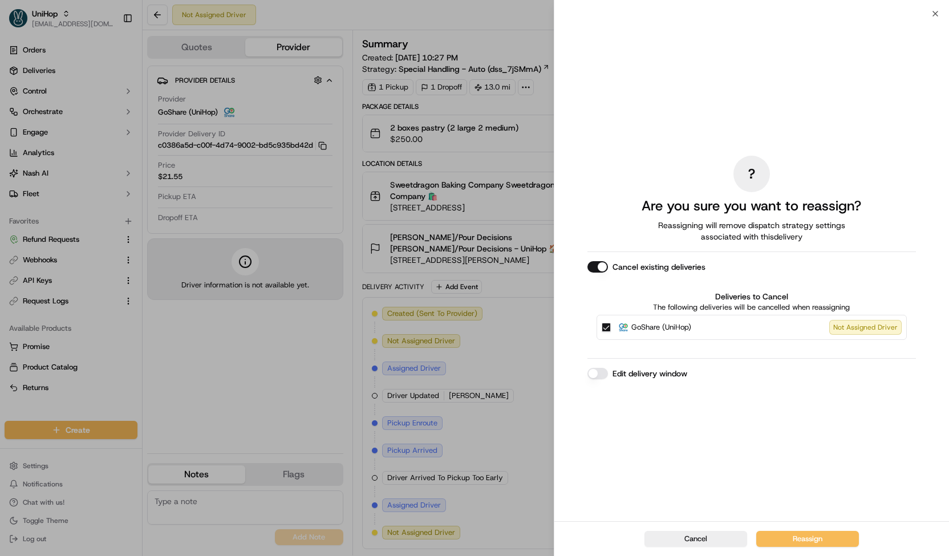
click at [652, 329] on span "GoShare (UniHop)" at bounding box center [662, 327] width 60 height 11
click at [611, 329] on button "GoShare (UniHop) Not Assigned Driver" at bounding box center [606, 327] width 9 height 9
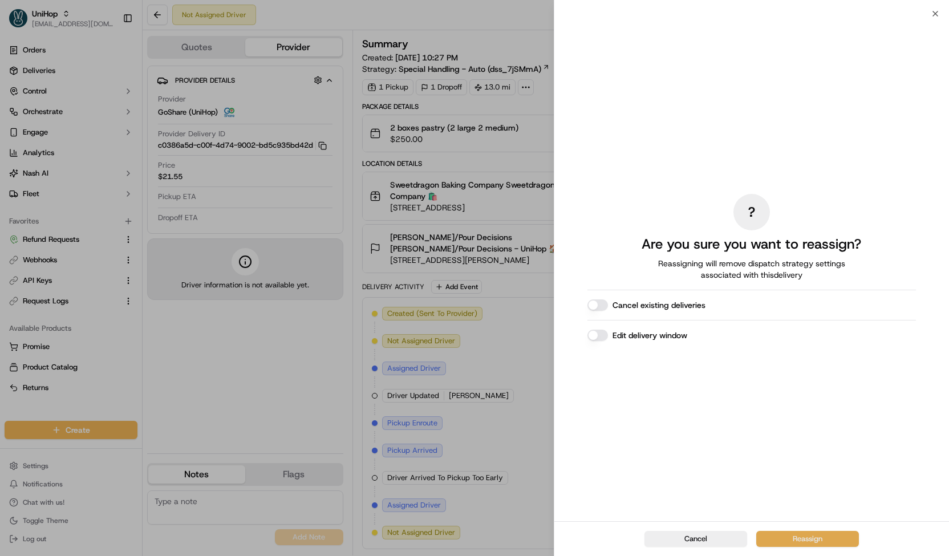
click at [764, 532] on button "Reassign" at bounding box center [807, 539] width 103 height 16
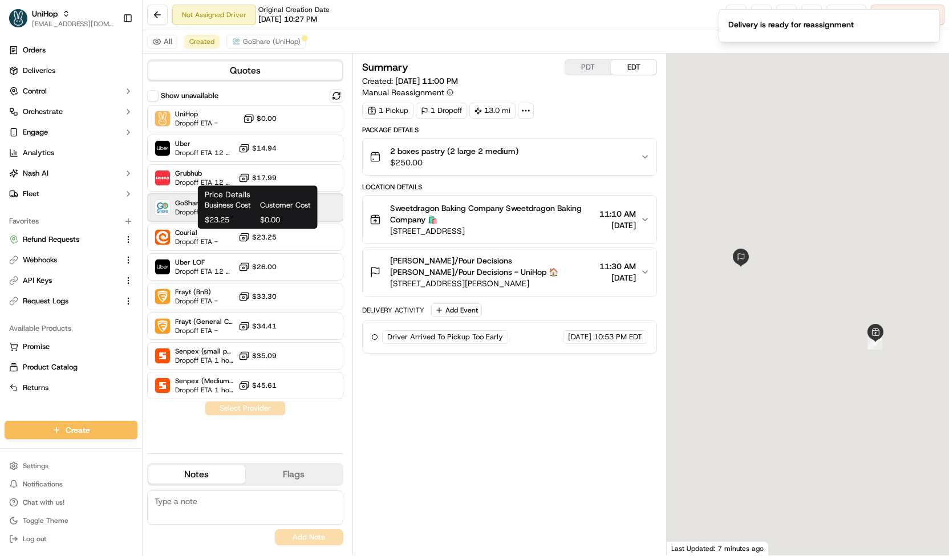
click at [182, 209] on span "Dropoff ETA -" at bounding box center [204, 212] width 58 height 9
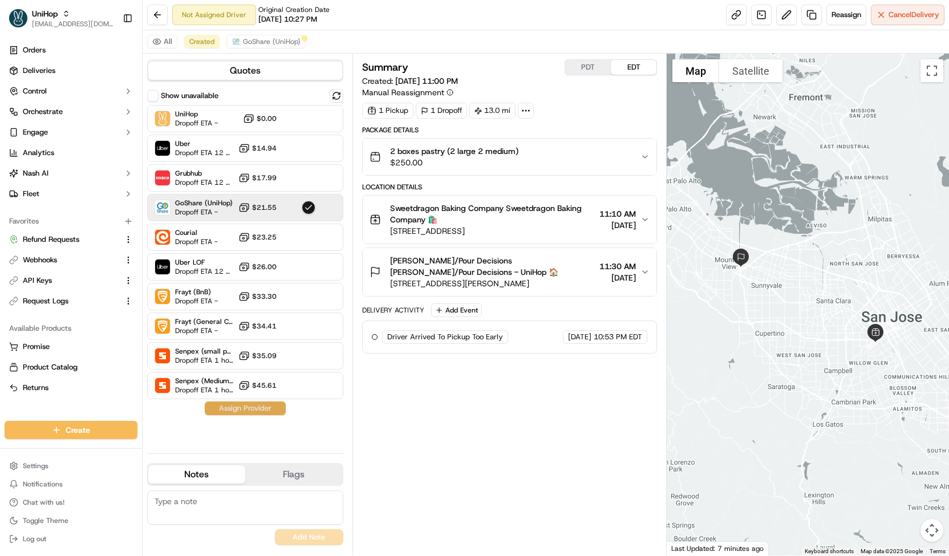
click at [250, 410] on button "Assign Provider" at bounding box center [245, 409] width 81 height 14
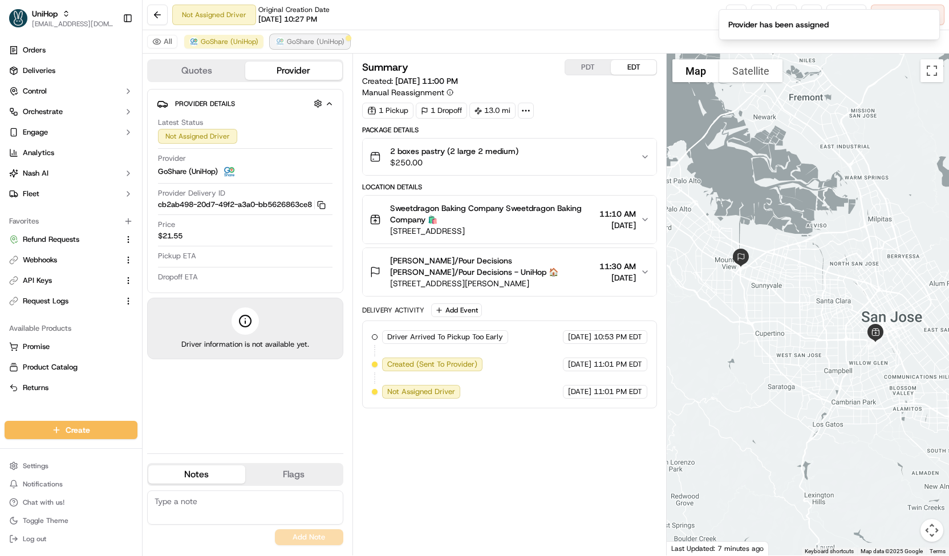
click at [288, 37] on span "GoShare (UniHop)" at bounding box center [316, 41] width 58 height 9
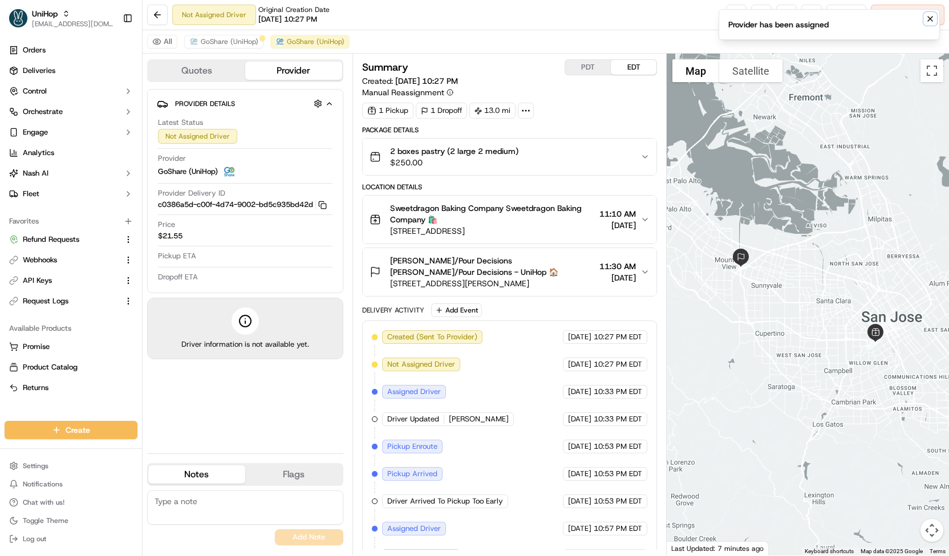
click at [933, 19] on icon "Notifications (F8)" at bounding box center [930, 18] width 9 height 9
click at [913, 13] on span "Cancel Delivery" at bounding box center [914, 15] width 51 height 10
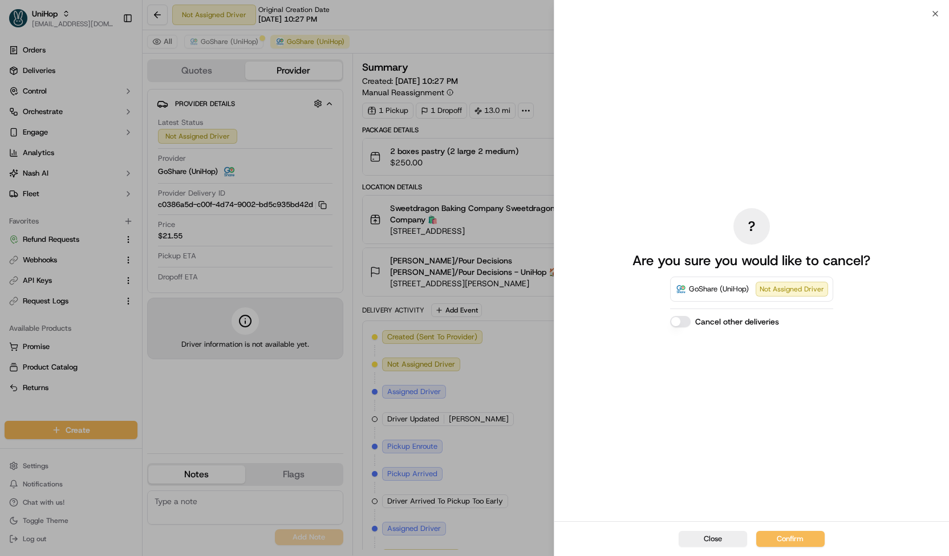
click at [785, 531] on div "Close Confirm" at bounding box center [752, 538] width 395 height 35
click at [781, 538] on button "Confirm" at bounding box center [790, 539] width 68 height 16
